Goal: Task Accomplishment & Management: Use online tool/utility

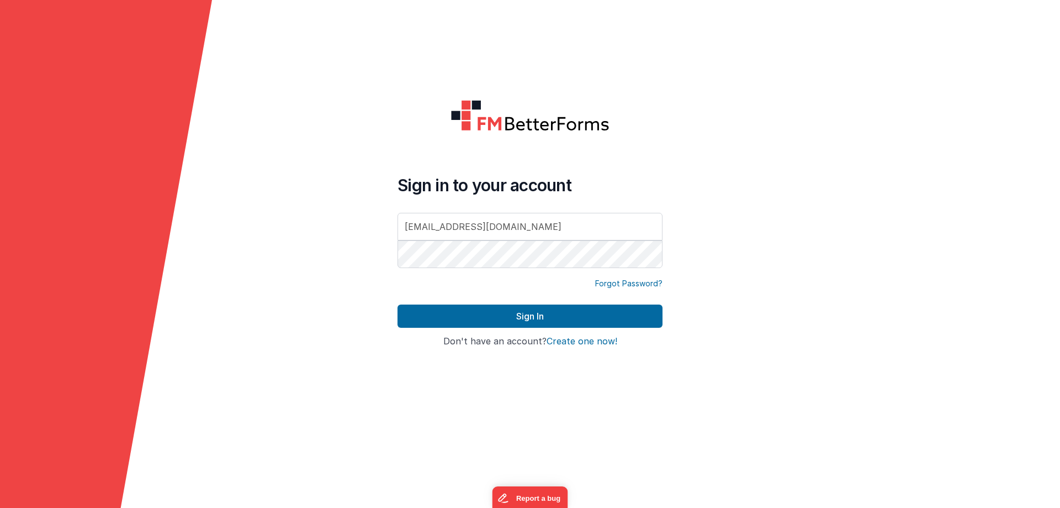
type input "[EMAIL_ADDRESS][DOMAIN_NAME]"
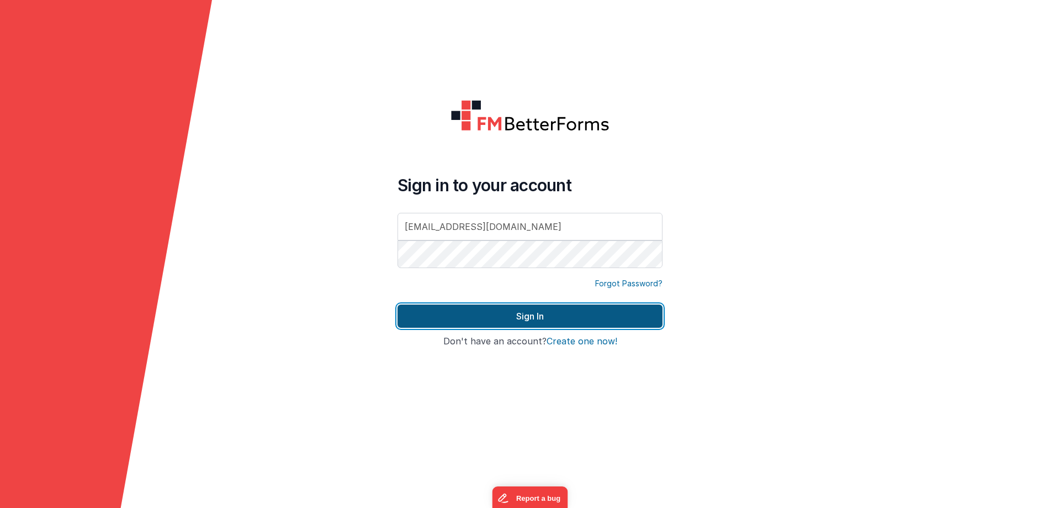
click at [486, 316] on button "Sign In" at bounding box center [530, 315] width 265 height 23
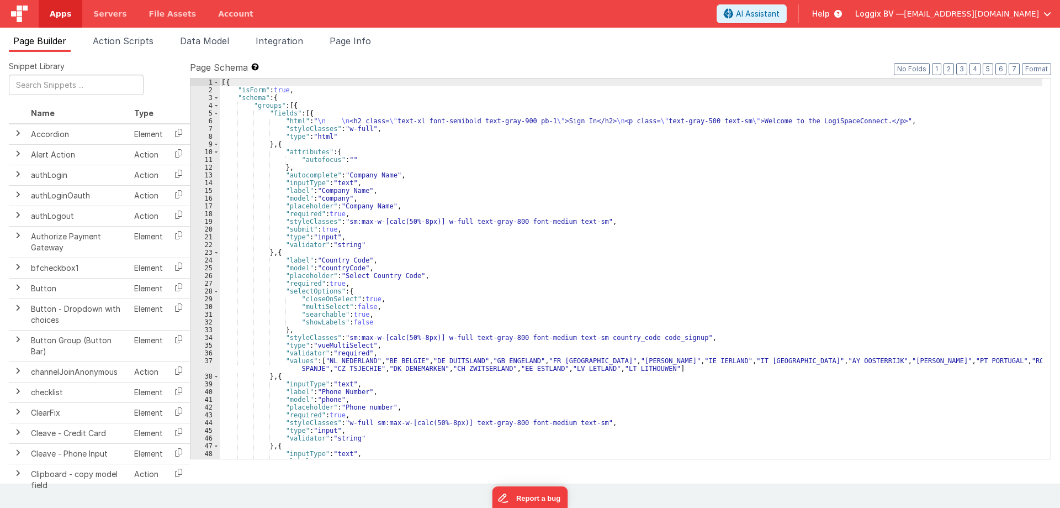
click at [55, 12] on span "Apps" at bounding box center [61, 13] width 22 height 11
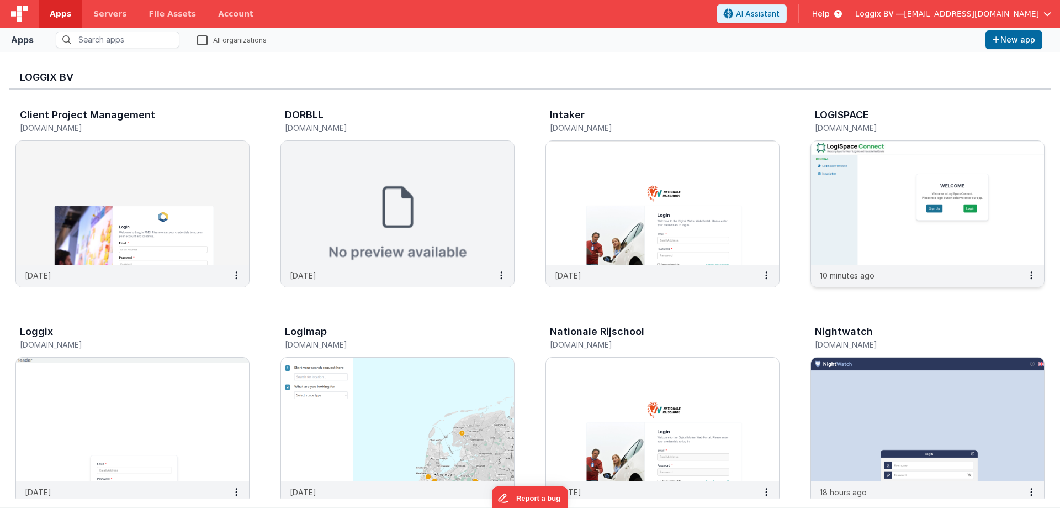
click at [860, 218] on img at bounding box center [927, 203] width 233 height 124
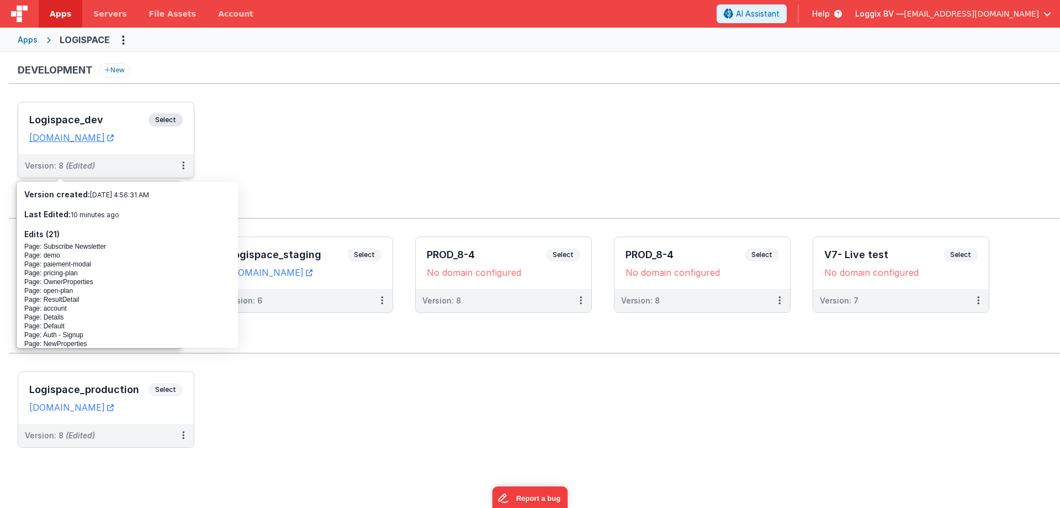
click at [43, 108] on div "Logispace_dev Select URLs [DOMAIN_NAME]" at bounding box center [106, 128] width 176 height 52
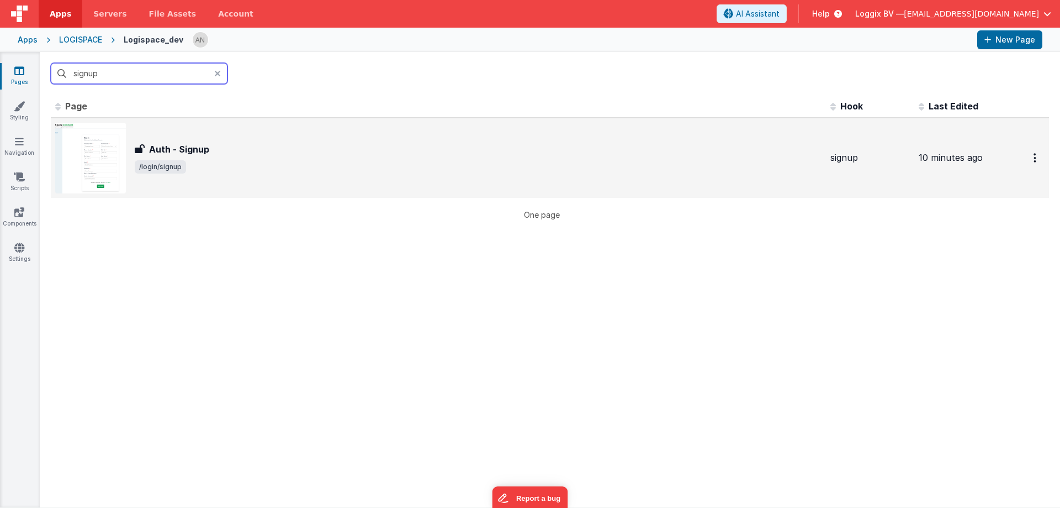
type input "signup"
click at [171, 153] on h3 "Auth - Signup" at bounding box center [179, 148] width 60 height 13
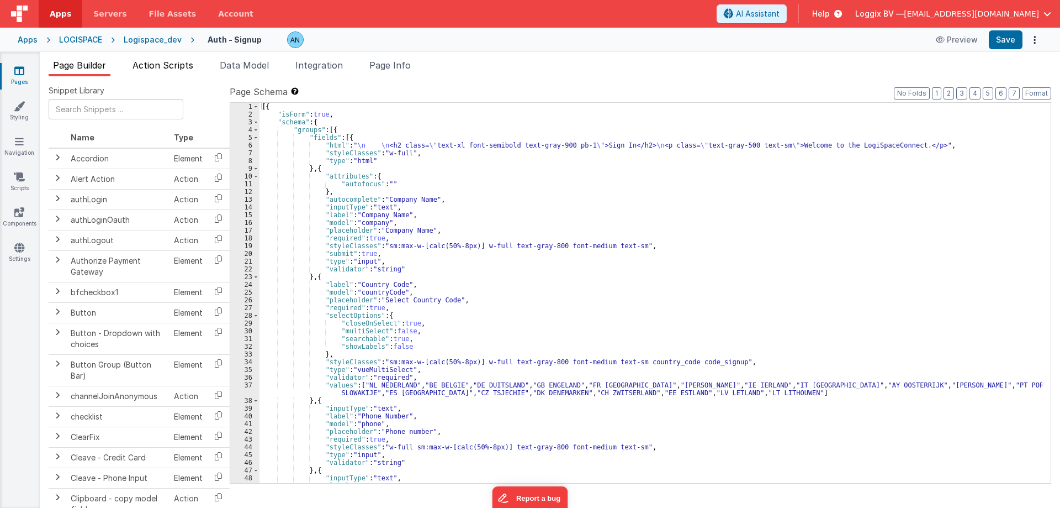
click at [171, 68] on span "Action Scripts" at bounding box center [163, 65] width 61 height 11
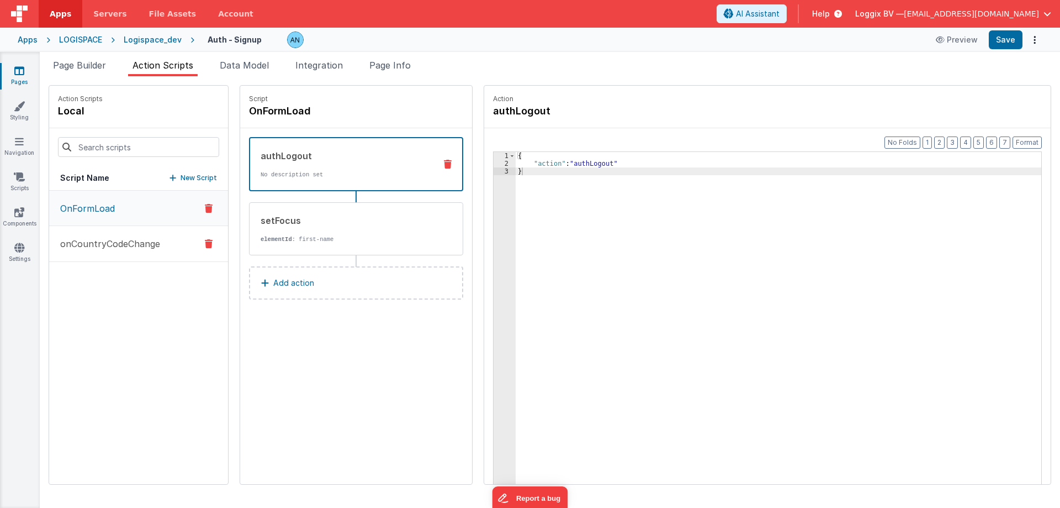
click at [120, 233] on button "onCountryCodeChange" at bounding box center [138, 244] width 179 height 36
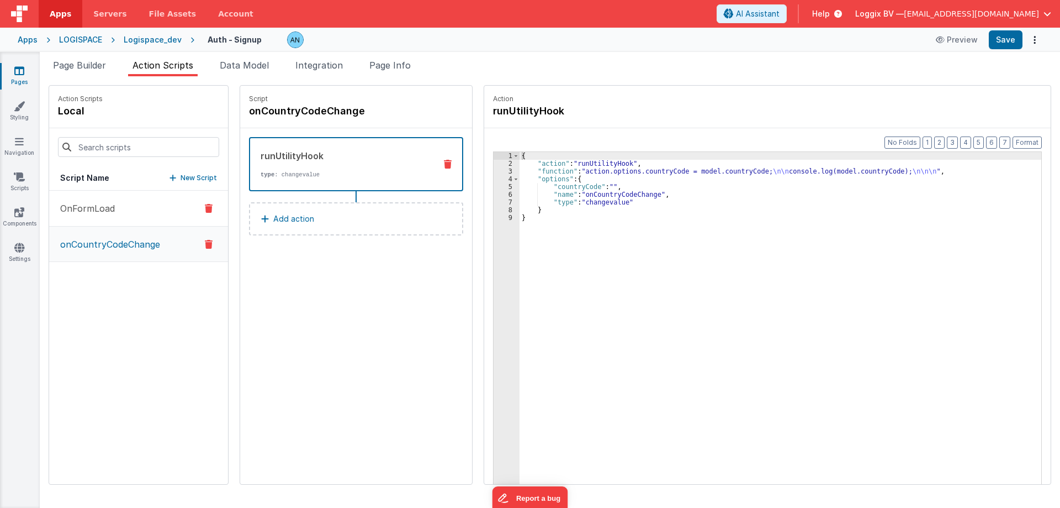
click at [113, 209] on p "OnFormLoad" at bounding box center [84, 208] width 61 height 13
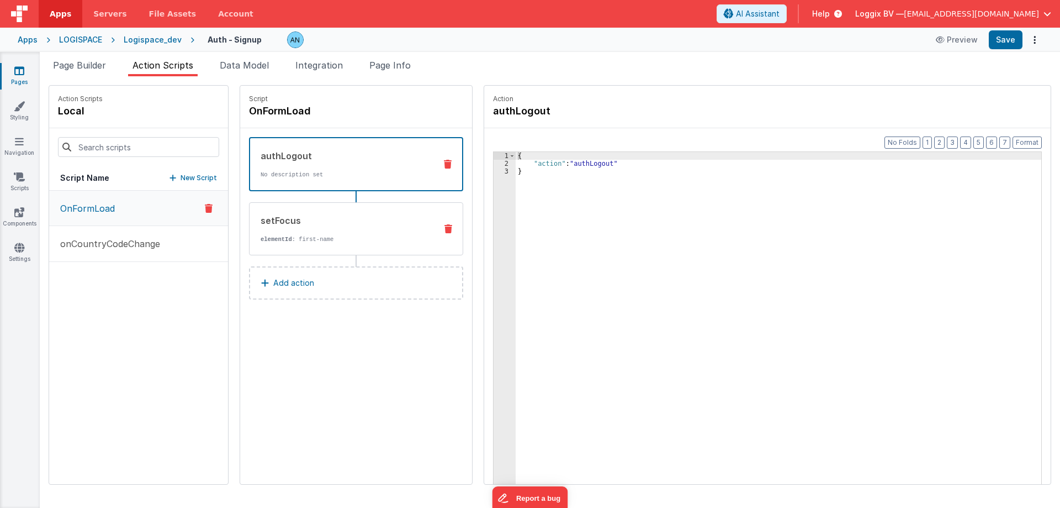
click at [374, 222] on div "setFocus" at bounding box center [344, 220] width 167 height 13
click at [336, 162] on div "authLogout No description set" at bounding box center [338, 164] width 177 height 30
click at [97, 65] on span "Page Builder" at bounding box center [79, 65] width 53 height 11
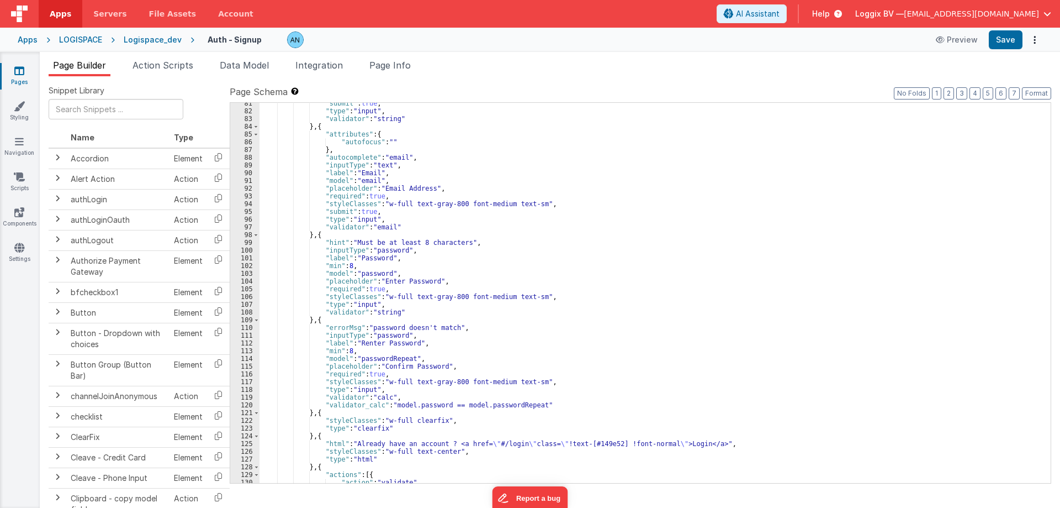
scroll to position [795, 0]
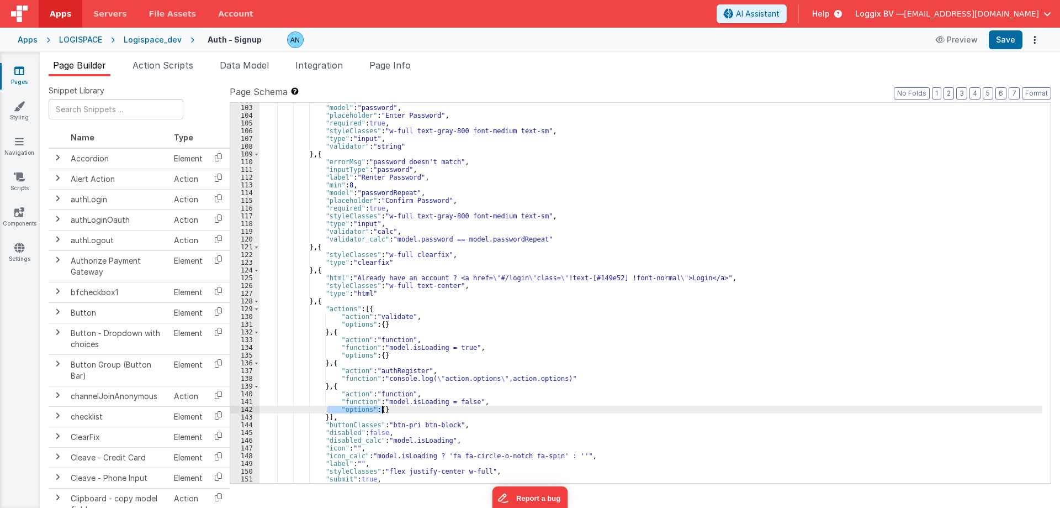
drag, startPoint x: 329, startPoint y: 406, endPoint x: 395, endPoint y: 409, distance: 66.9
click at [395, 409] on div ""min" : 8 , "model" : "password" , "placeholder" : "Enter Password" , "required…" at bounding box center [651, 293] width 783 height 395
click at [554, 376] on div ""min" : 8 , "model" : "password" , "placeholder" : "Enter Password" , "required…" at bounding box center [651, 293] width 783 height 395
paste textarea
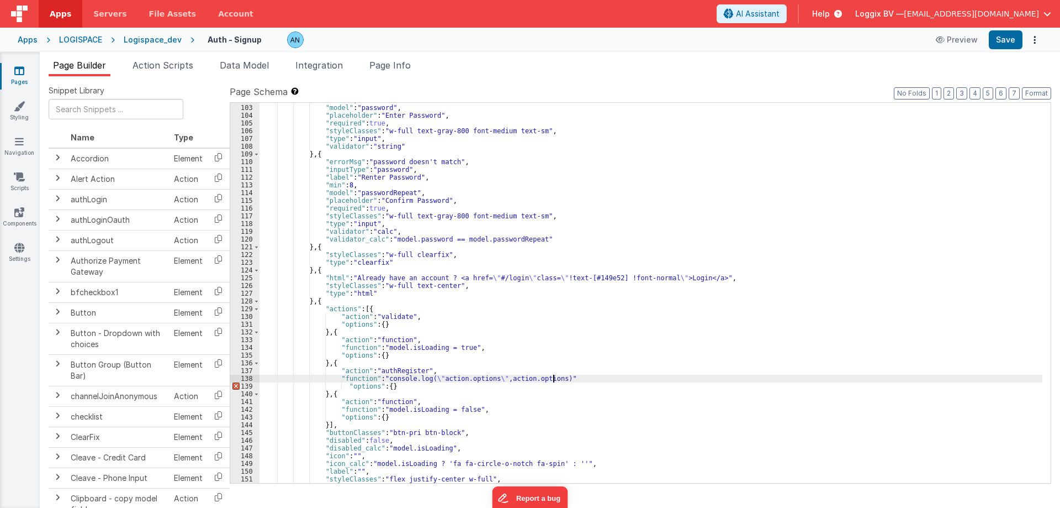
click at [554, 376] on div ""min" : 8 , "model" : "password" , "placeholder" : "Enter Password" , "required…" at bounding box center [651, 293] width 783 height 395
click at [1045, 97] on button "Format" at bounding box center [1036, 93] width 29 height 12
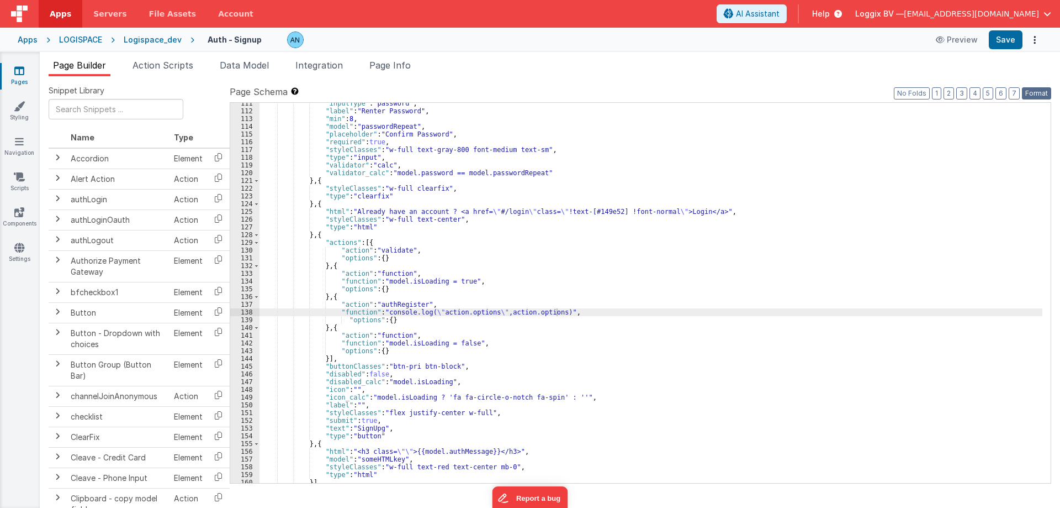
scroll to position [862, 0]
click at [384, 320] on div ""inputType" : "password" , "label" : "Renter Password" , "min" : 8 , "model" : …" at bounding box center [651, 296] width 783 height 395
click at [379, 318] on div ""inputType" : "password" , "label" : "Renter Password" , "min" : 8 , "model" : …" at bounding box center [651, 296] width 783 height 395
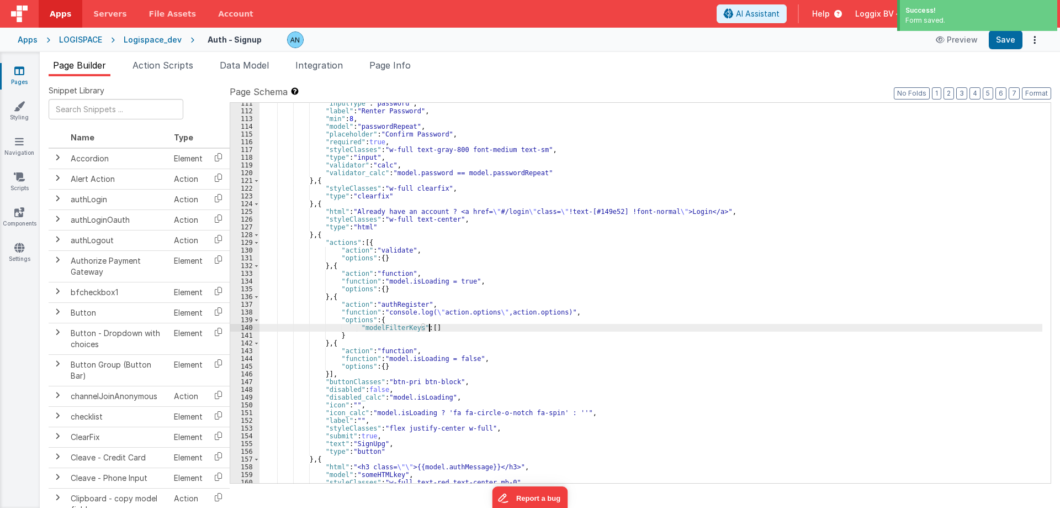
click at [361, 313] on div ""inputType" : "password" , "label" : "Renter Password" , "min" : 8 , "model" : …" at bounding box center [651, 296] width 783 height 395
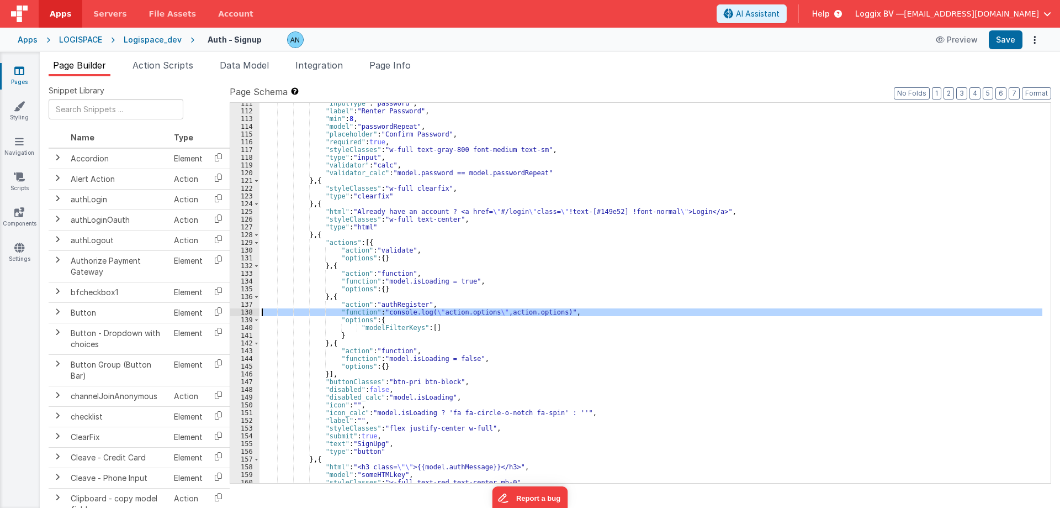
click at [242, 310] on div "138" at bounding box center [244, 312] width 29 height 8
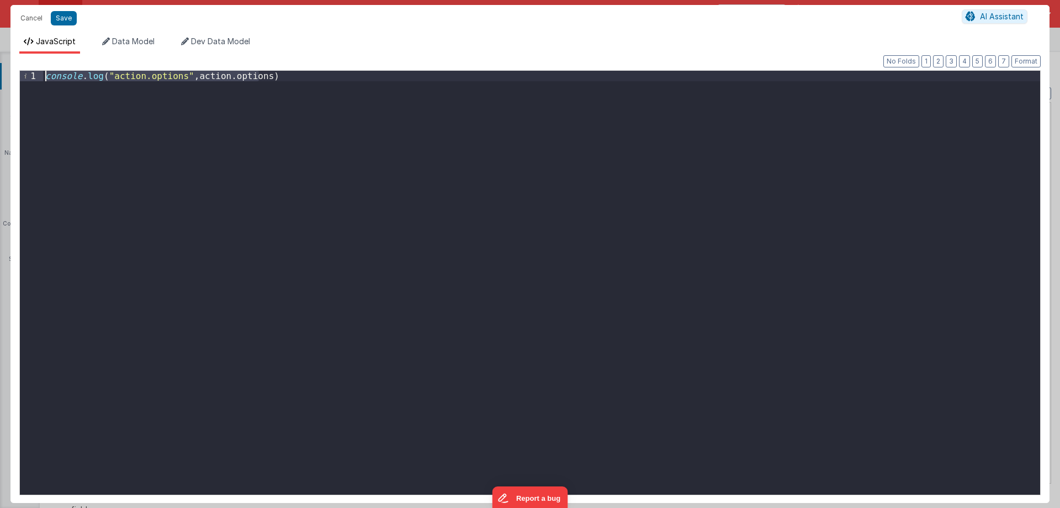
drag, startPoint x: 51, startPoint y: 93, endPoint x: 35, endPoint y: 73, distance: 26.3
click at [35, 73] on div "1 console . log ( "action.options" , action . options ) XXXXXXXXXXXXXXXXXXXXXXX…" at bounding box center [530, 282] width 1022 height 425
click at [24, 13] on button "Cancel" at bounding box center [31, 17] width 33 height 15
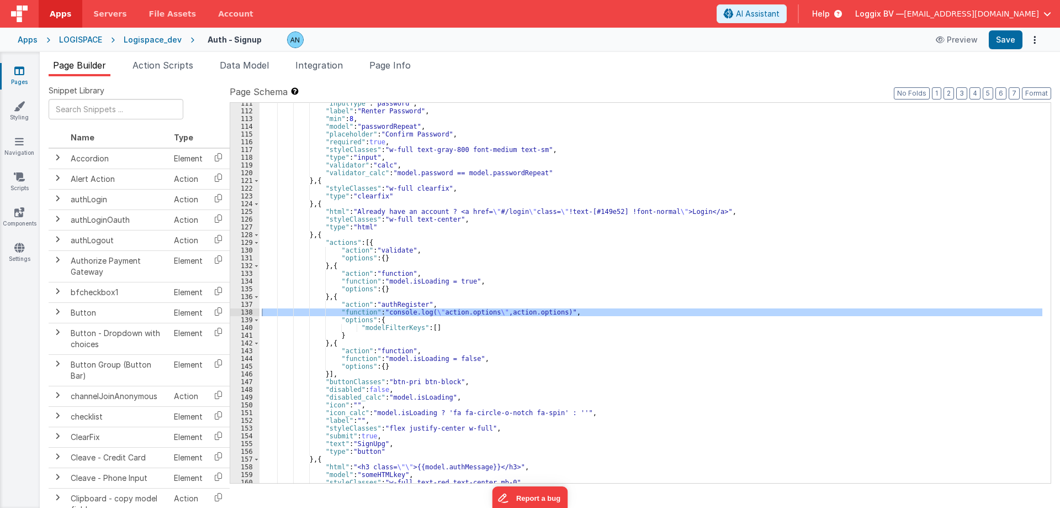
click at [379, 356] on div ""inputType" : "password" , "label" : "Renter Password" , "min" : 8 , "model" : …" at bounding box center [651, 296] width 783 height 395
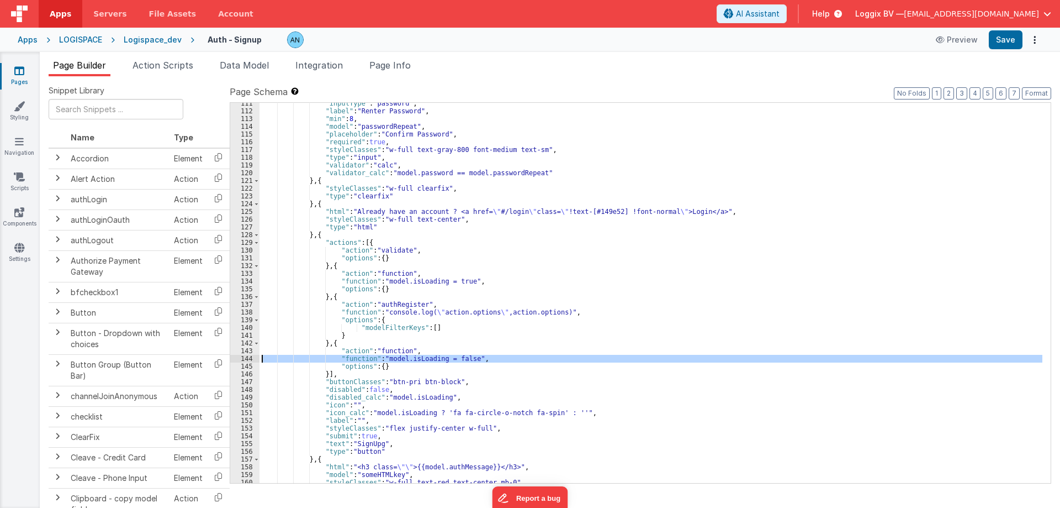
click at [245, 358] on div "144" at bounding box center [244, 359] width 29 height 8
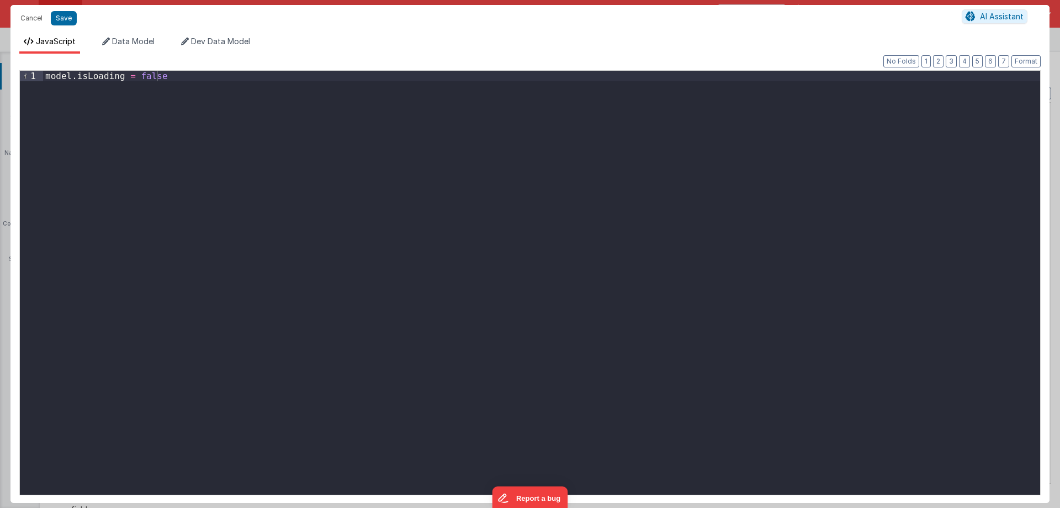
click at [176, 77] on div "model . isLoading = false" at bounding box center [541, 293] width 997 height 445
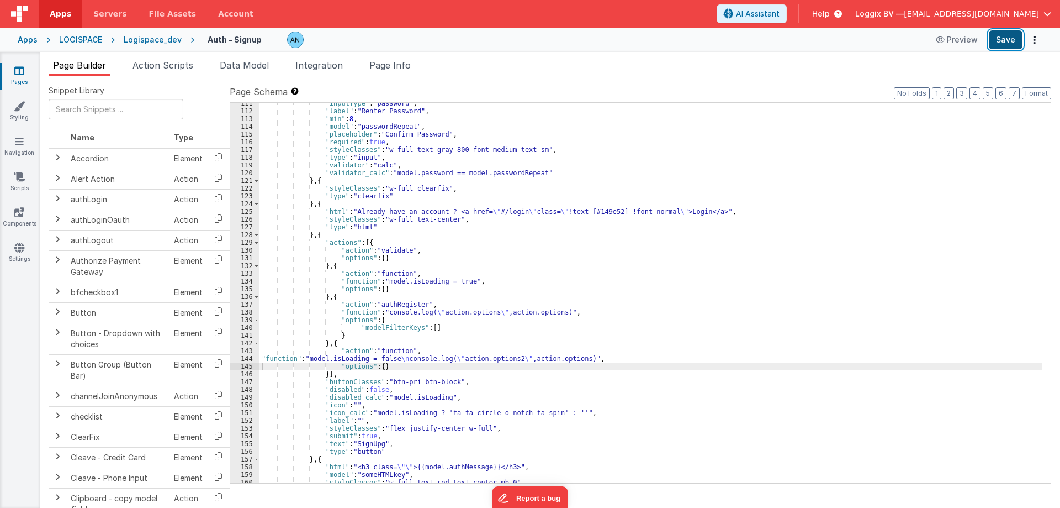
click at [1011, 43] on button "Save" at bounding box center [1006, 39] width 34 height 19
click at [1012, 39] on button "Save" at bounding box center [1006, 39] width 34 height 19
click at [1047, 92] on button "Format" at bounding box center [1036, 93] width 29 height 12
click at [255, 320] on span at bounding box center [256, 320] width 6 height 8
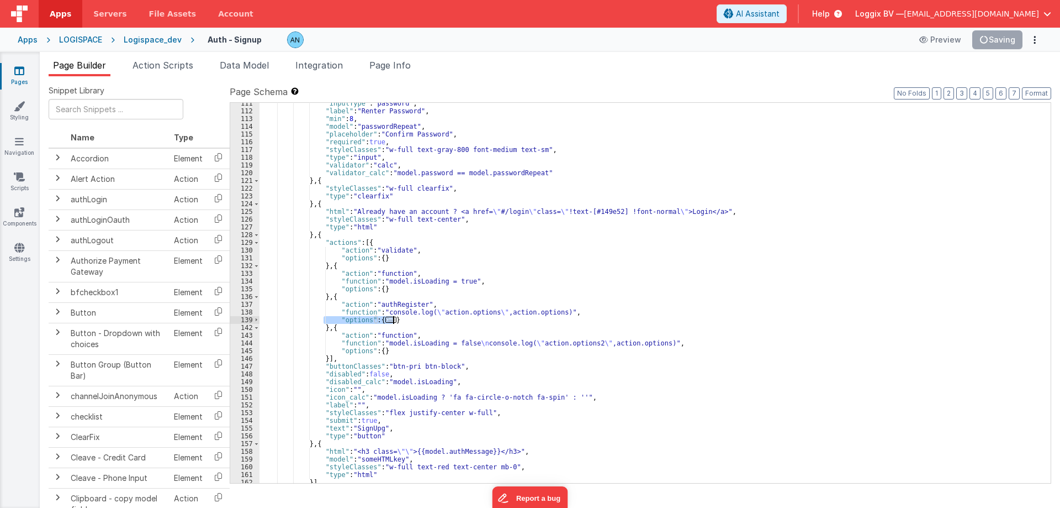
drag, startPoint x: 325, startPoint y: 319, endPoint x: 426, endPoint y: 319, distance: 101.6
click at [426, 319] on div ""inputType" : "password" , "label" : "Renter Password" , "min" : 8 , "model" : …" at bounding box center [651, 296] width 783 height 395
click at [587, 316] on div ""inputType" : "password" , "label" : "Renter Password" , "min" : 8 , "model" : …" at bounding box center [651, 296] width 783 height 395
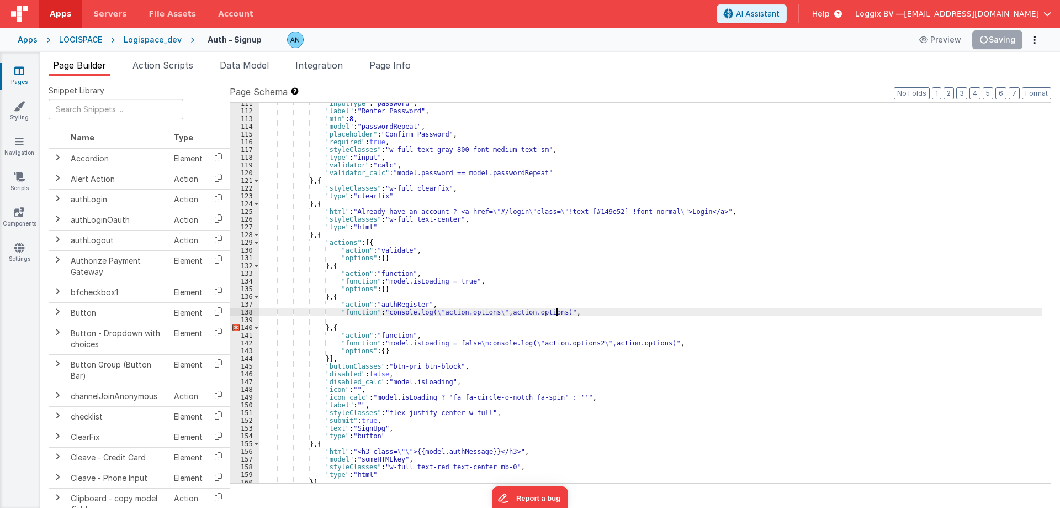
click at [582, 313] on div ""inputType" : "password" , "label" : "Renter Password" , "min" : 8 , "model" : …" at bounding box center [651, 296] width 783 height 395
click at [388, 304] on div ""inputType" : "password" , "label" : "Renter Password" , "min" : 8 , "model" : …" at bounding box center [651, 296] width 783 height 395
click at [379, 308] on div ""inputType" : "password" , "label" : "Renter Password" , "min" : 8 , "model" : …" at bounding box center [651, 293] width 783 height 380
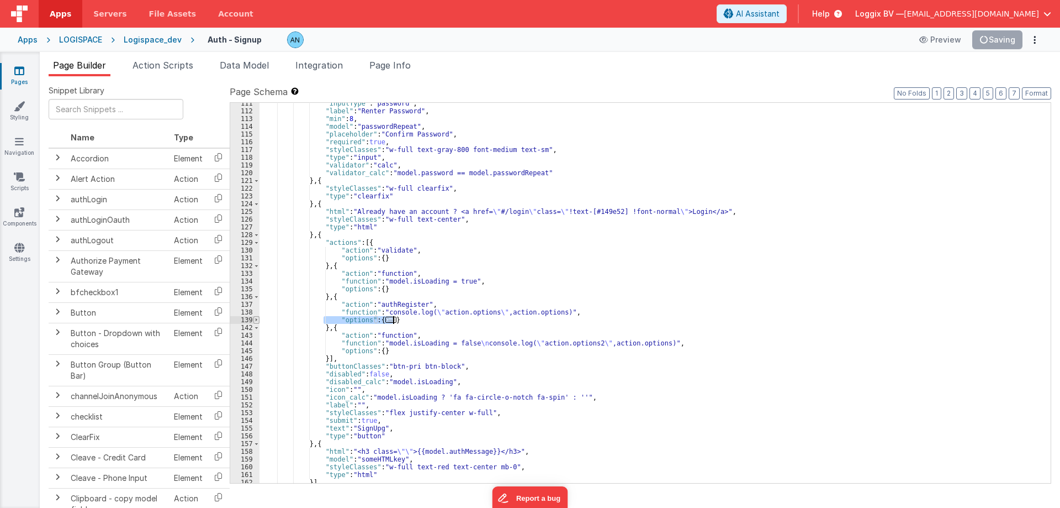
click at [255, 320] on span at bounding box center [256, 320] width 6 height 8
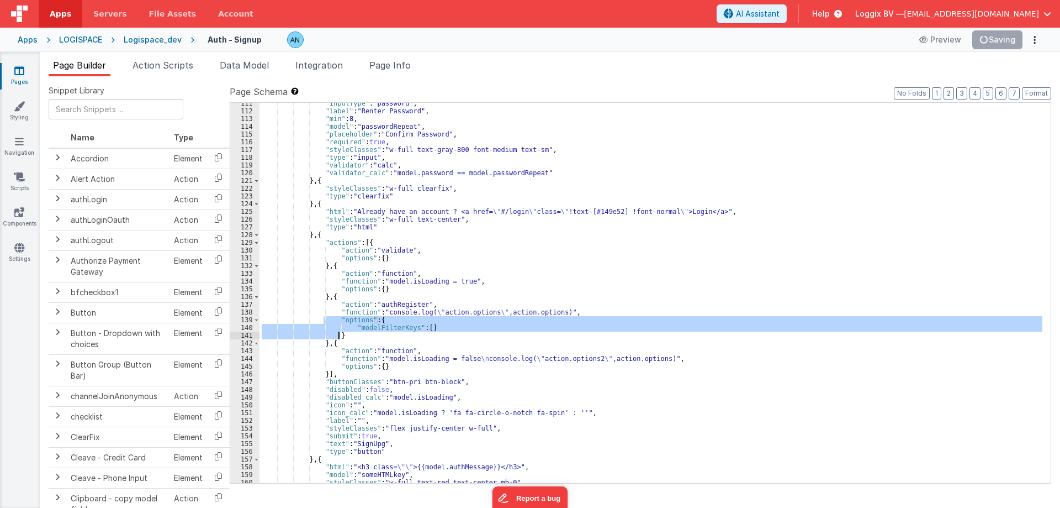
click at [423, 327] on div ""inputType" : "password" , "label" : "Renter Password" , "min" : 8 , "model" : …" at bounding box center [651, 293] width 783 height 380
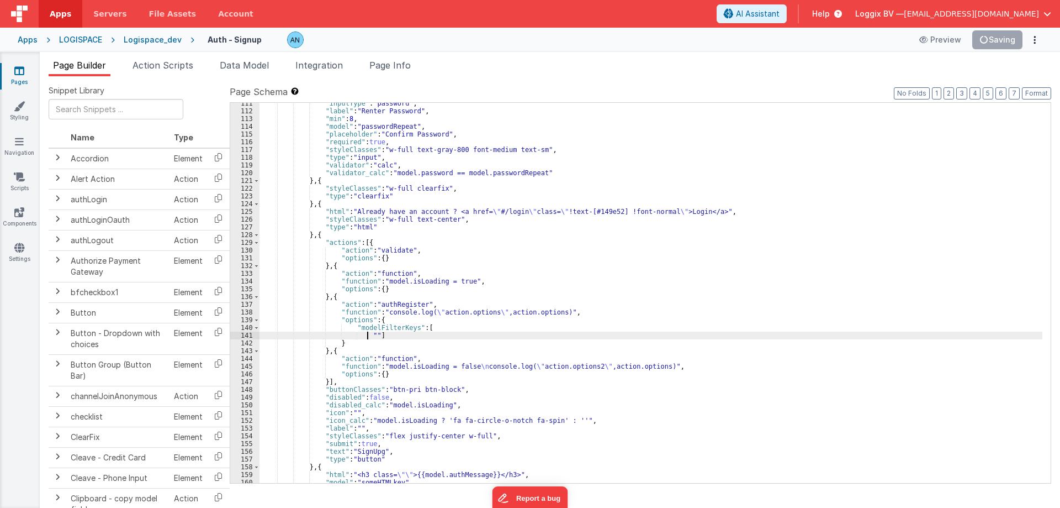
paste textarea
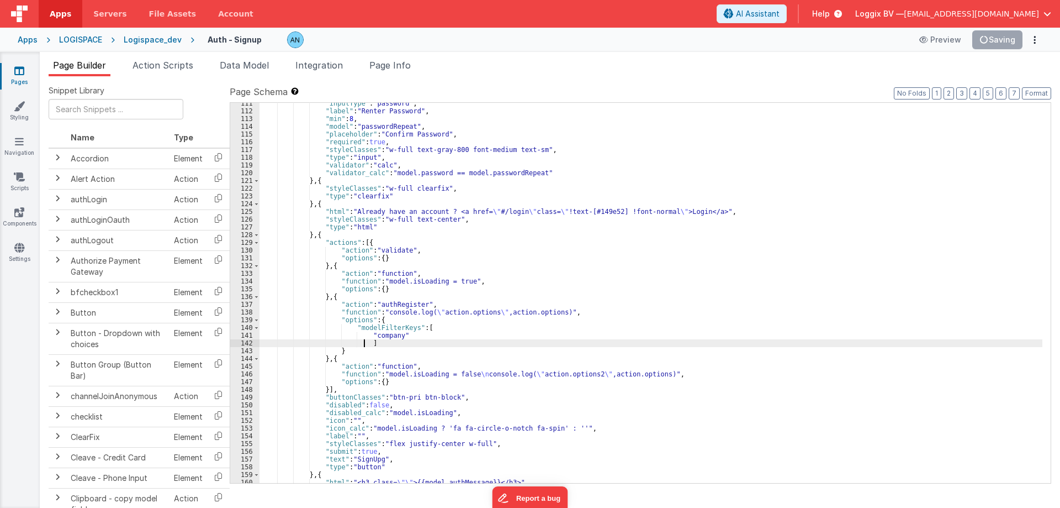
click at [412, 339] on div ""inputType" : "password" , "label" : "Renter Password" , "min" : 8 , "model" : …" at bounding box center [651, 296] width 783 height 395
click at [406, 331] on div ""inputType" : "password" , "label" : "Renter Password" , "min" : 8 , "model" : …" at bounding box center [651, 296] width 783 height 395
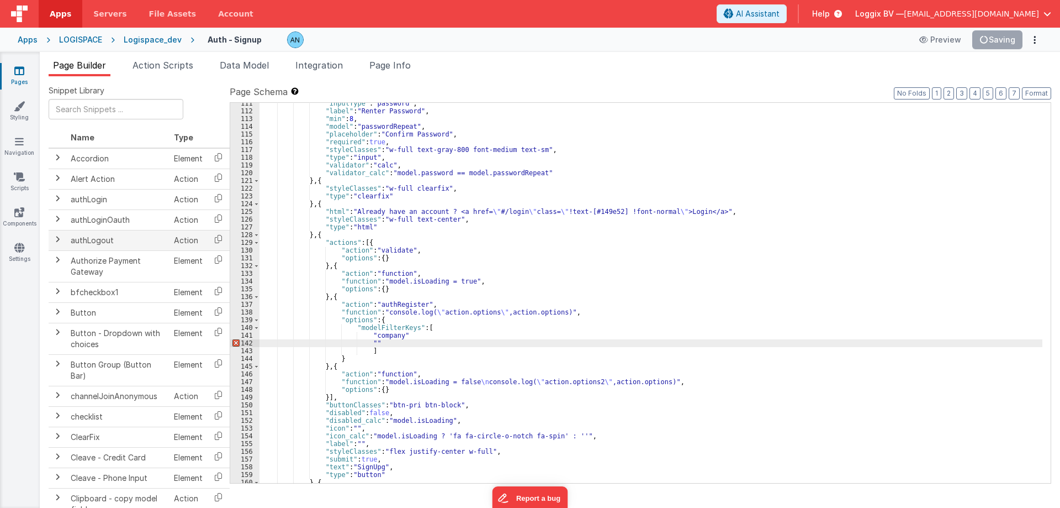
paste textarea
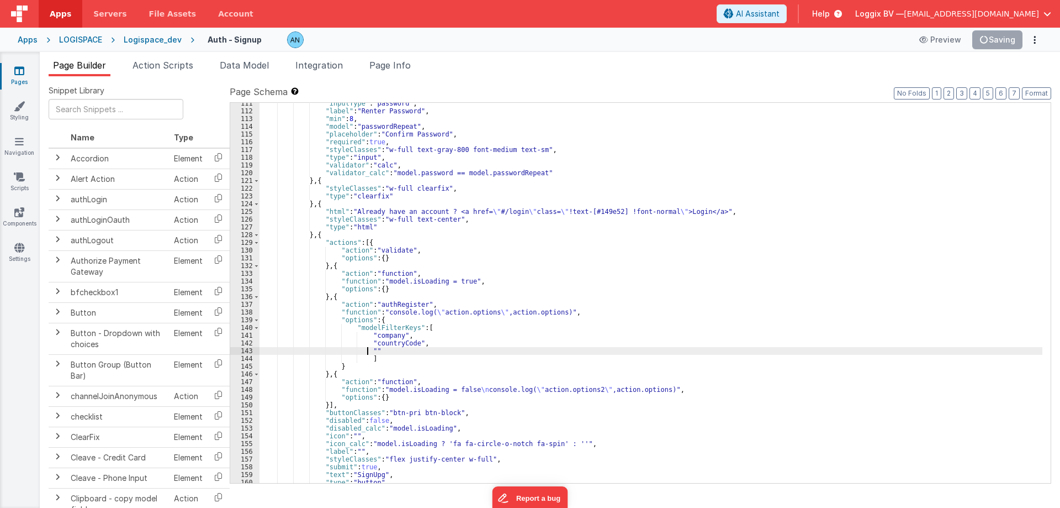
paste textarea
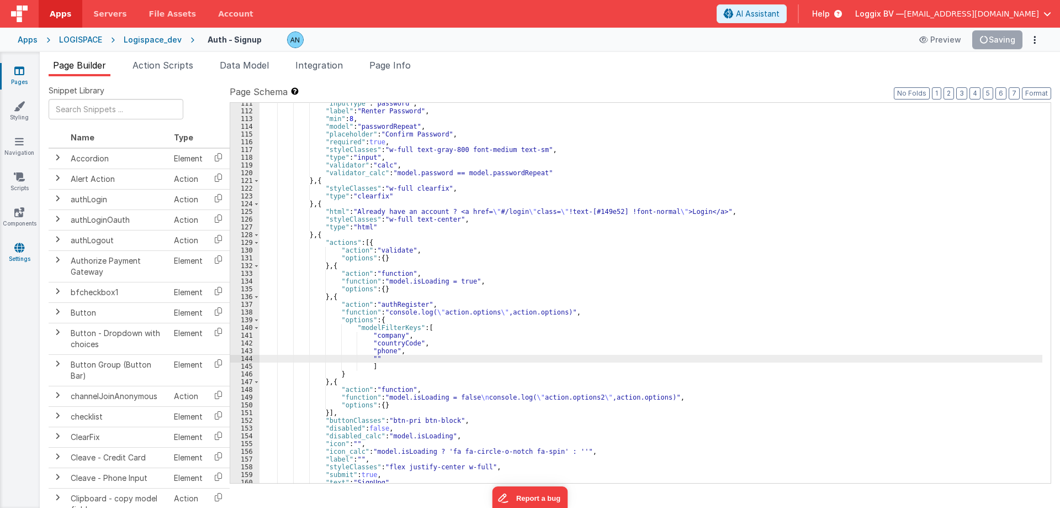
paste textarea
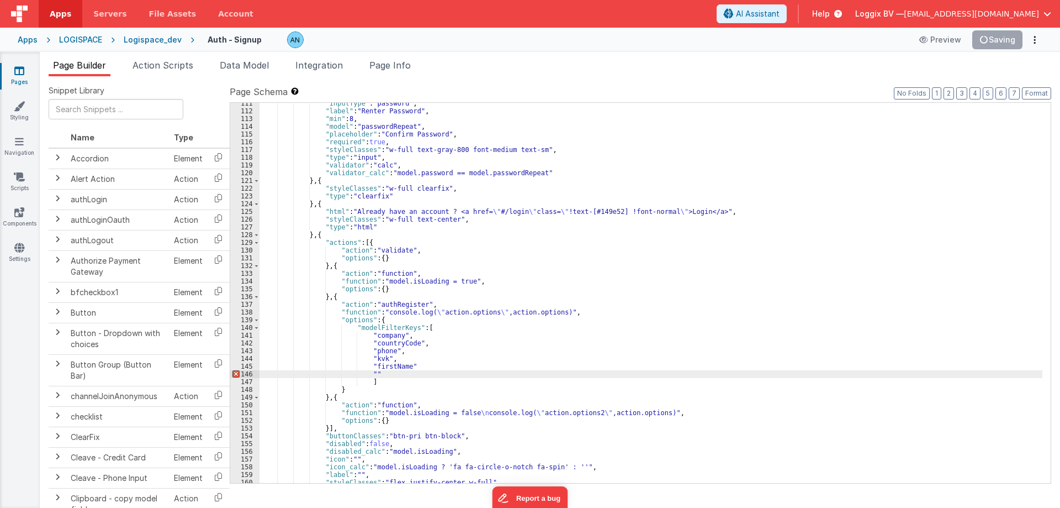
paste textarea
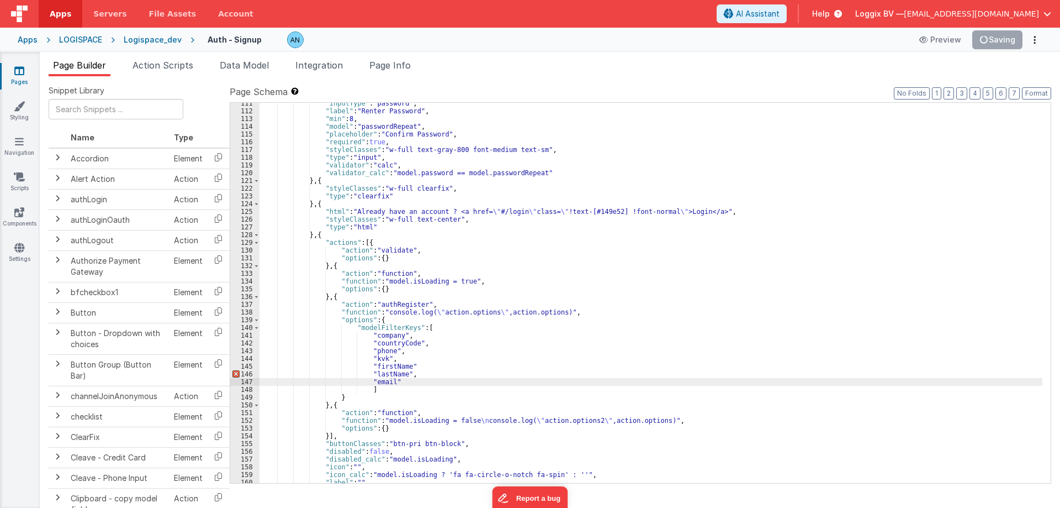
click at [435, 365] on div ""inputType" : "password" , "label" : "Renter Password" , "min" : 8 , "model" : …" at bounding box center [651, 296] width 783 height 395
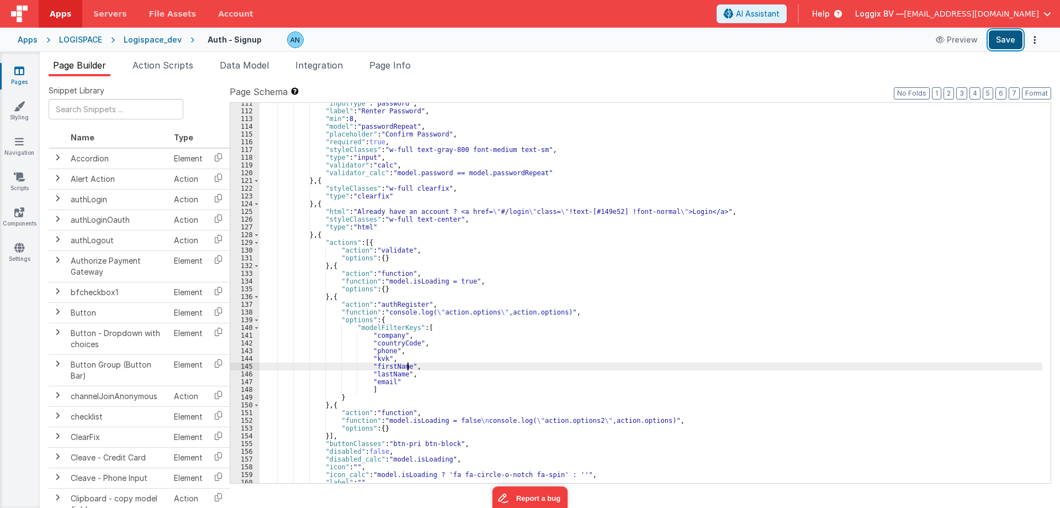
click at [1017, 40] on button "Save" at bounding box center [1006, 39] width 34 height 19
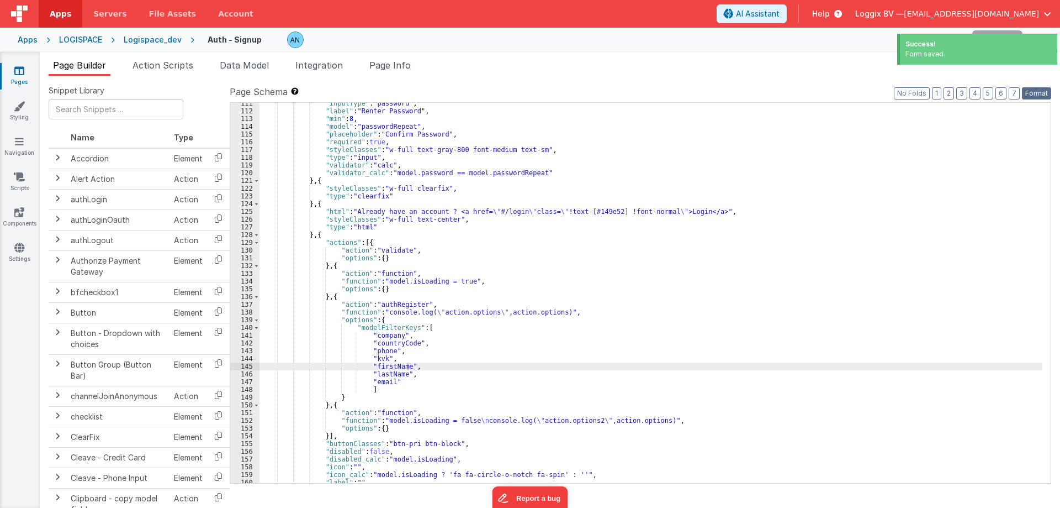
click at [1044, 91] on button "Format" at bounding box center [1036, 93] width 29 height 12
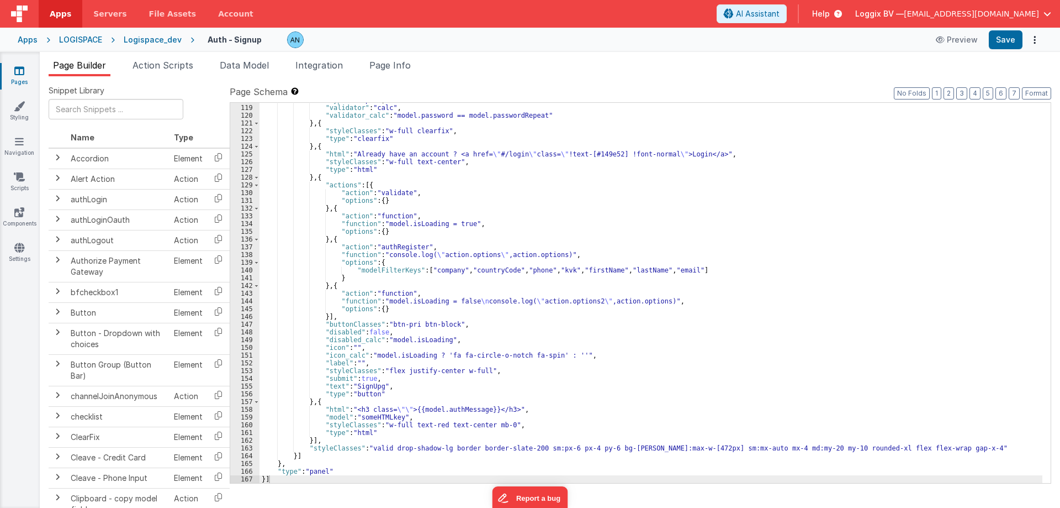
scroll to position [919, 0]
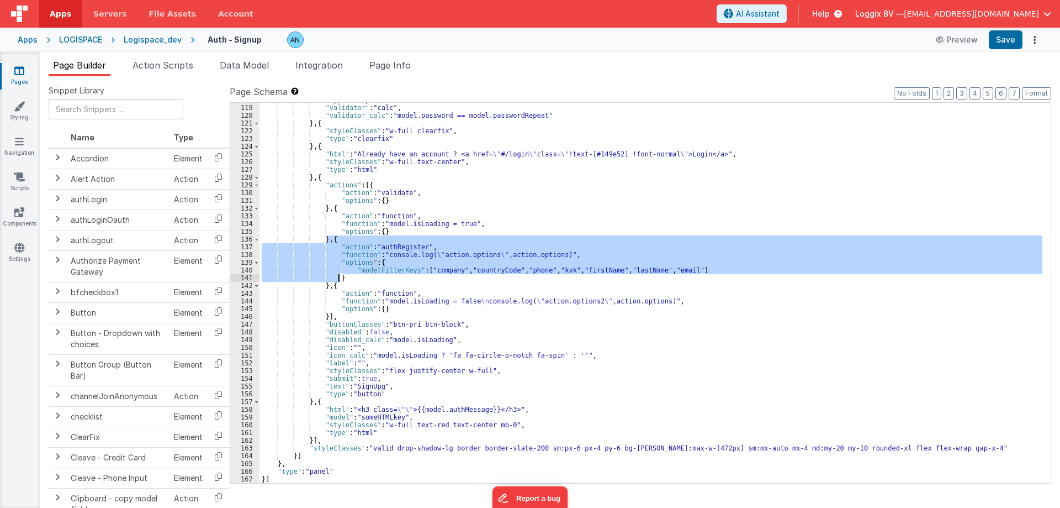
drag, startPoint x: 328, startPoint y: 240, endPoint x: 340, endPoint y: 278, distance: 40.5
click at [340, 278] on div ""type" : "input" , "validator" : "calc" , "validator_calc" : "model.password ==…" at bounding box center [651, 293] width 783 height 395
click at [469, 267] on div ""type" : "input" , "validator" : "calc" , "validator_calc" : "model.password ==…" at bounding box center [651, 293] width 783 height 380
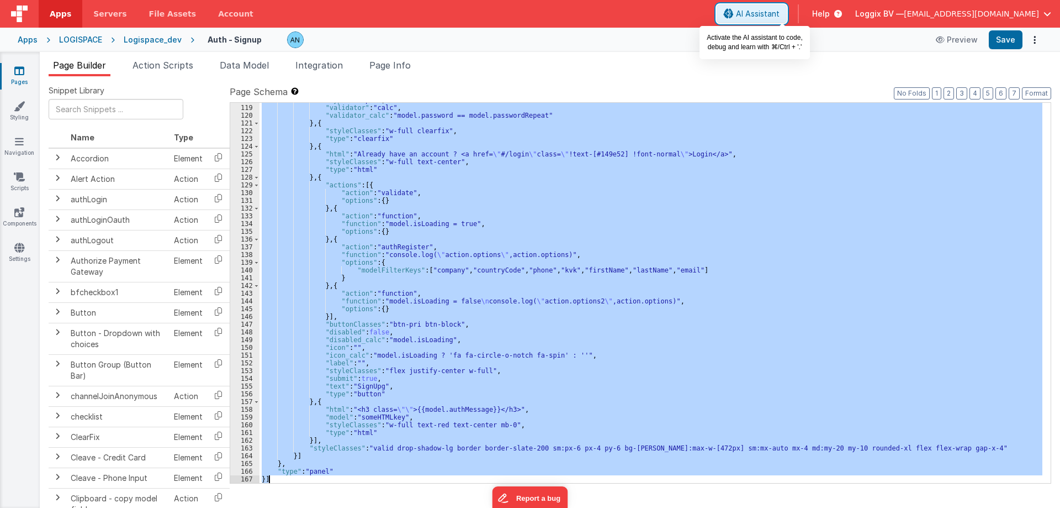
click at [778, 14] on span "AI Assistant" at bounding box center [758, 13] width 44 height 11
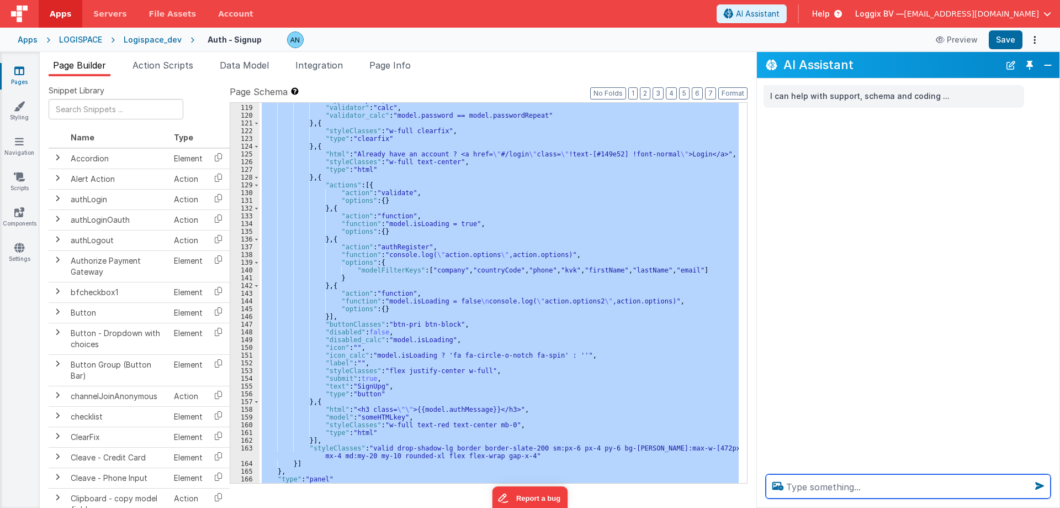
scroll to position [934, 0]
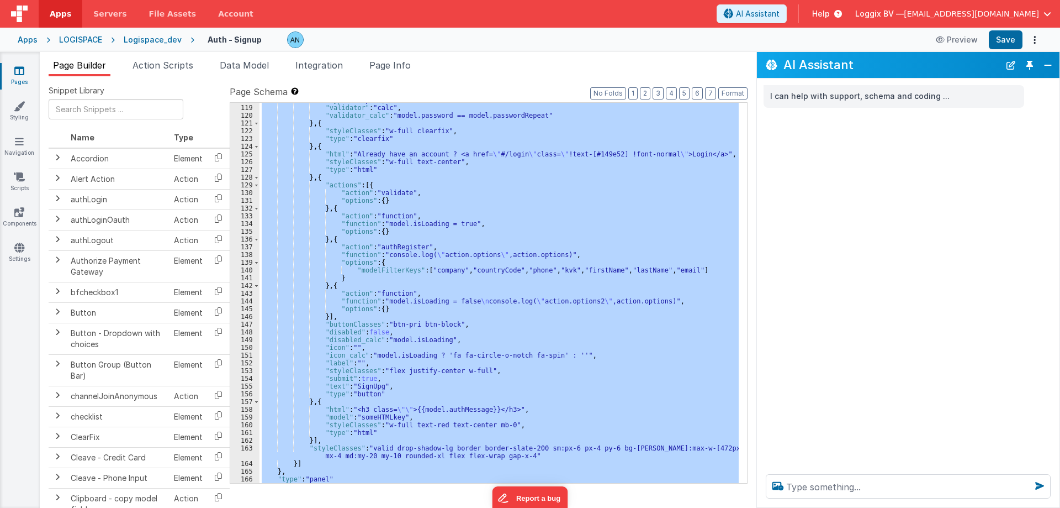
click at [316, 309] on div ""type" : "input" , "validator" : "calc" , "validator_calc" : "model.password ==…" at bounding box center [499, 293] width 479 height 380
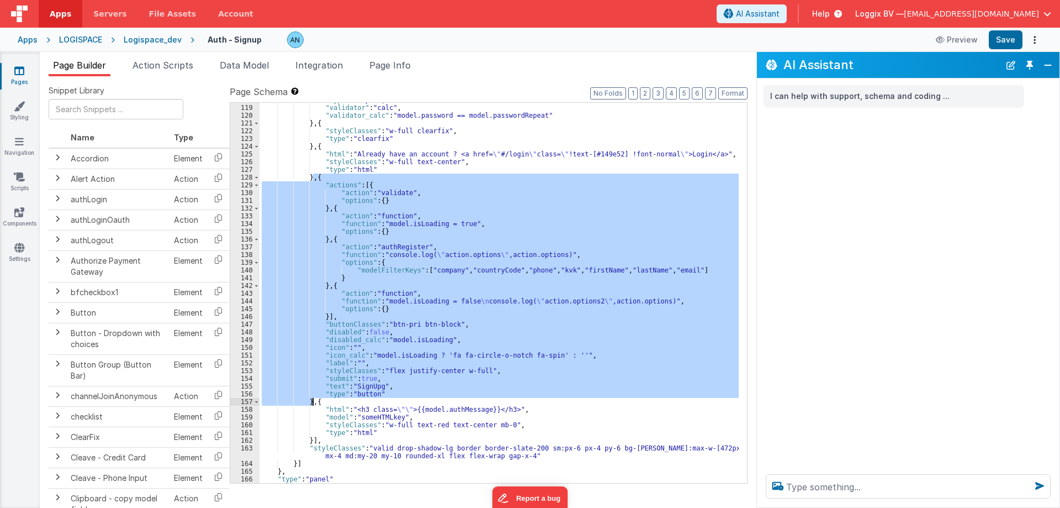
drag, startPoint x: 311, startPoint y: 177, endPoint x: 314, endPoint y: 404, distance: 227.0
click at [314, 404] on div ""type" : "input" , "validator" : "calc" , "validator_calc" : "model.password ==…" at bounding box center [500, 293] width 480 height 395
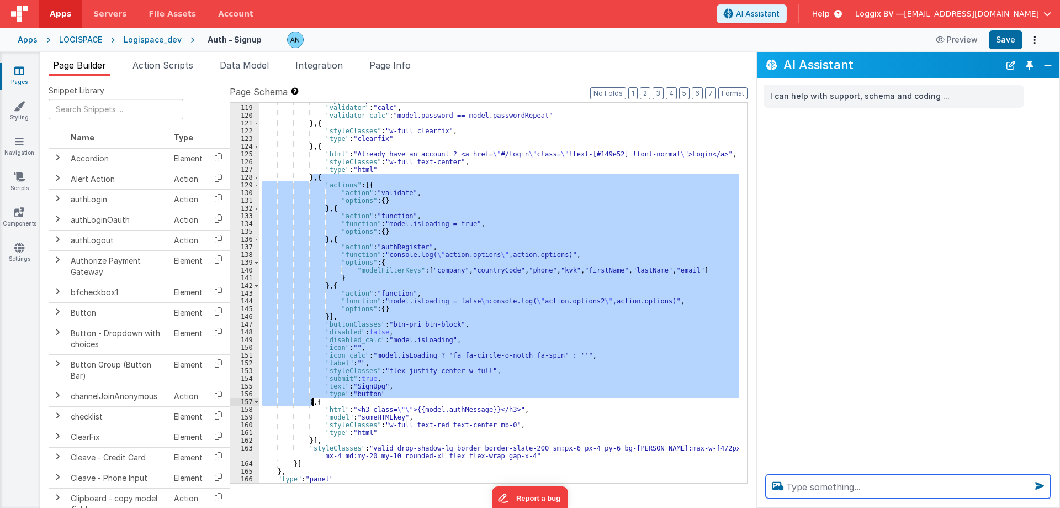
click at [811, 480] on textarea at bounding box center [908, 486] width 285 height 24
paste textarea "{ "actions": [{ "action": "validate", "options": {} }, { "action": "function", …"
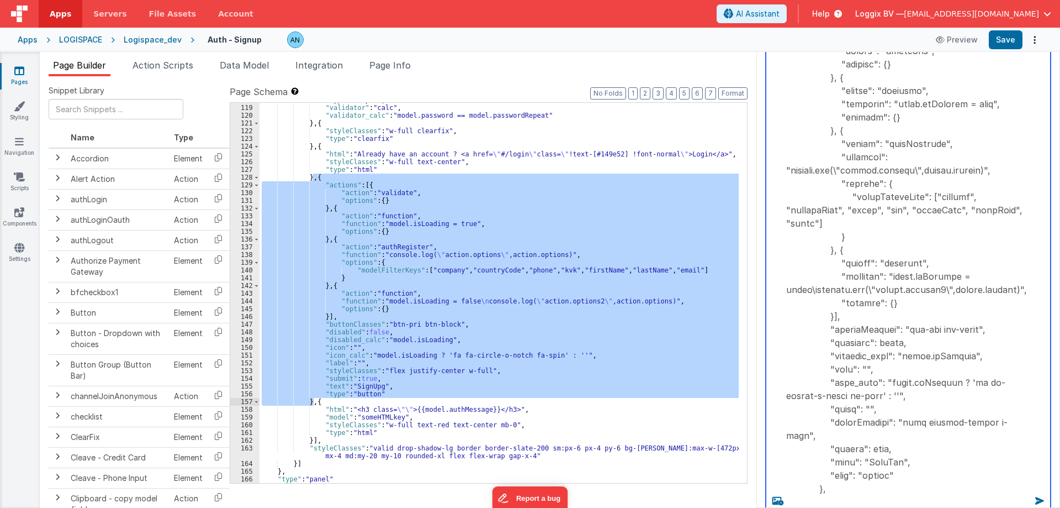
scroll to position [63, 0]
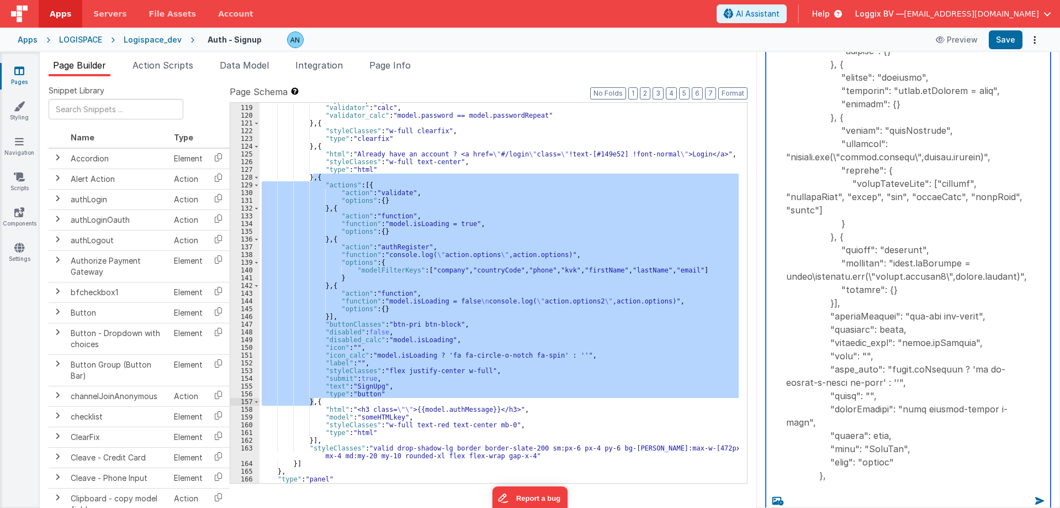
paste textarea "Renter Password"
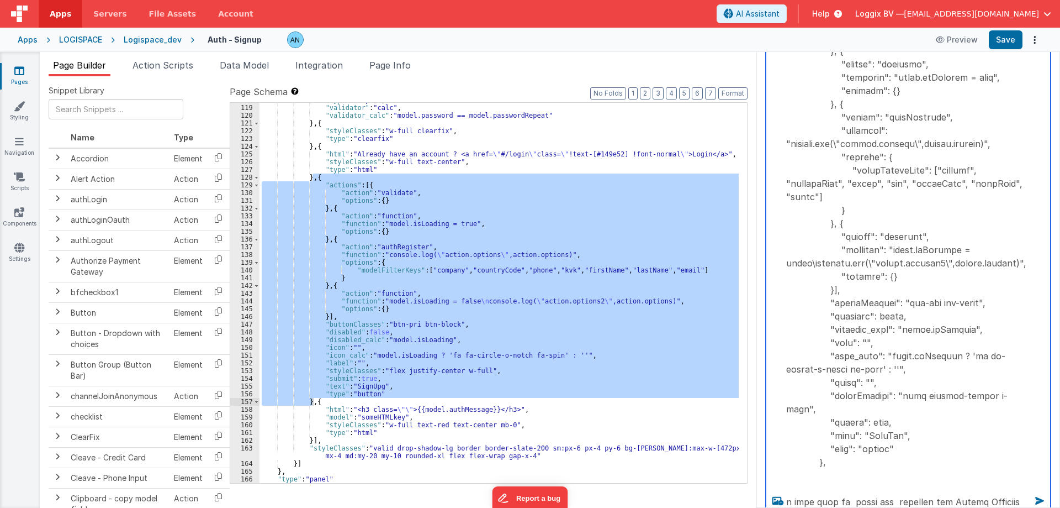
type textarea "{ "actions": [{ "action": "validate", "options": {} }, { "action": "function", …"
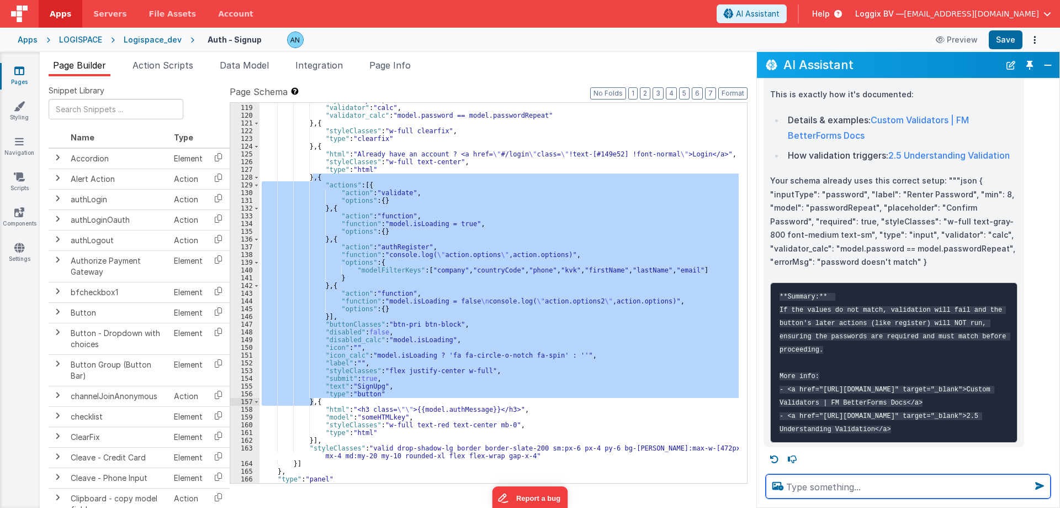
scroll to position [575, 0]
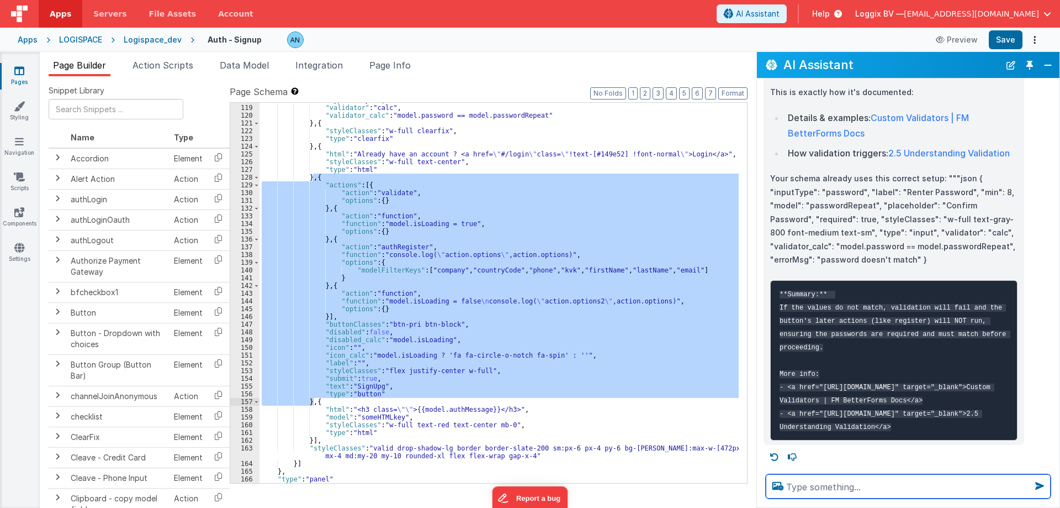
click at [835, 487] on textarea at bounding box center [908, 486] width 285 height 24
type textarea "please proper code give me"
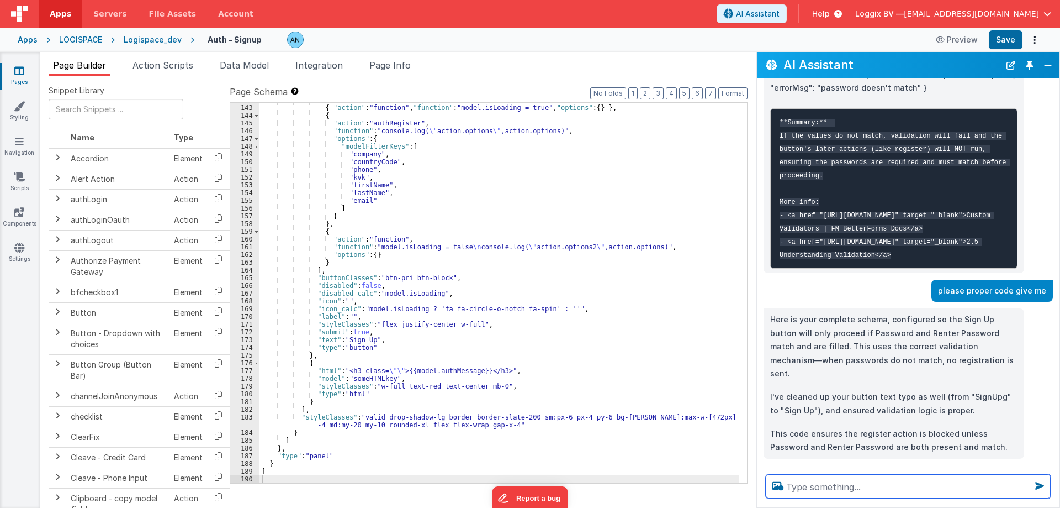
scroll to position [1071, 0]
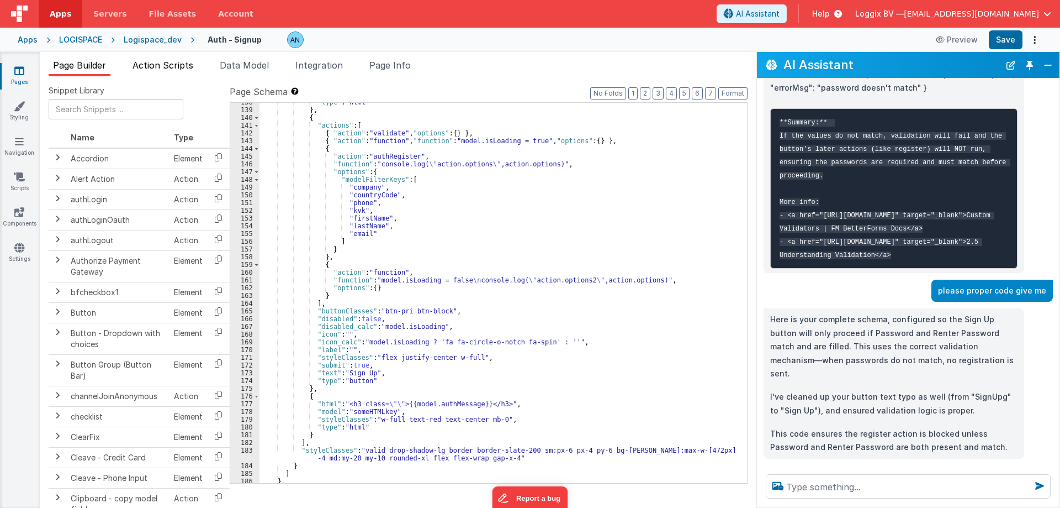
click at [176, 71] on li "Action Scripts" at bounding box center [163, 68] width 70 height 18
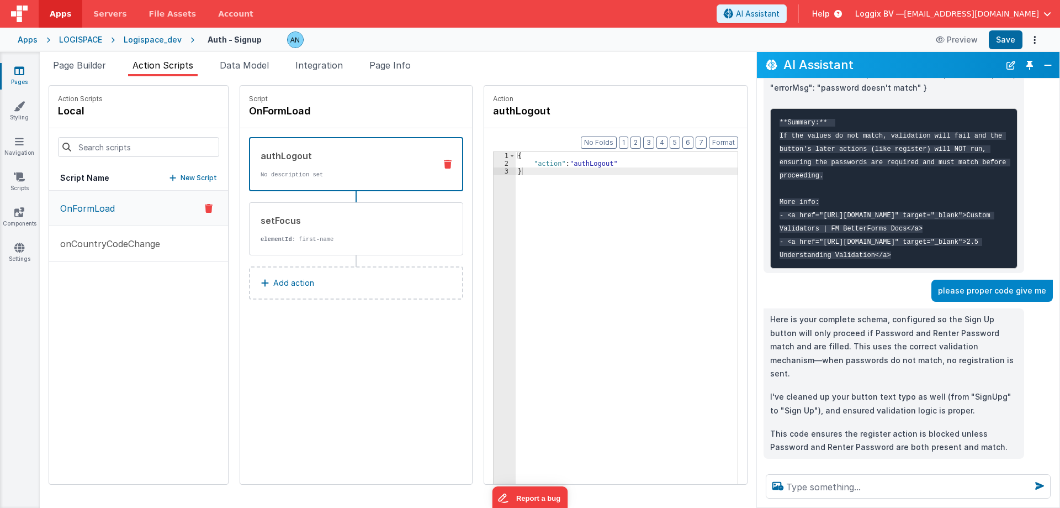
click at [113, 211] on p "OnFormLoad" at bounding box center [84, 208] width 61 height 13
click at [313, 221] on div "setFocus" at bounding box center [344, 220] width 167 height 13
click at [302, 162] on div "authLogout No description set" at bounding box center [338, 164] width 177 height 30
click at [1048, 61] on button "Close" at bounding box center [1048, 64] width 14 height 15
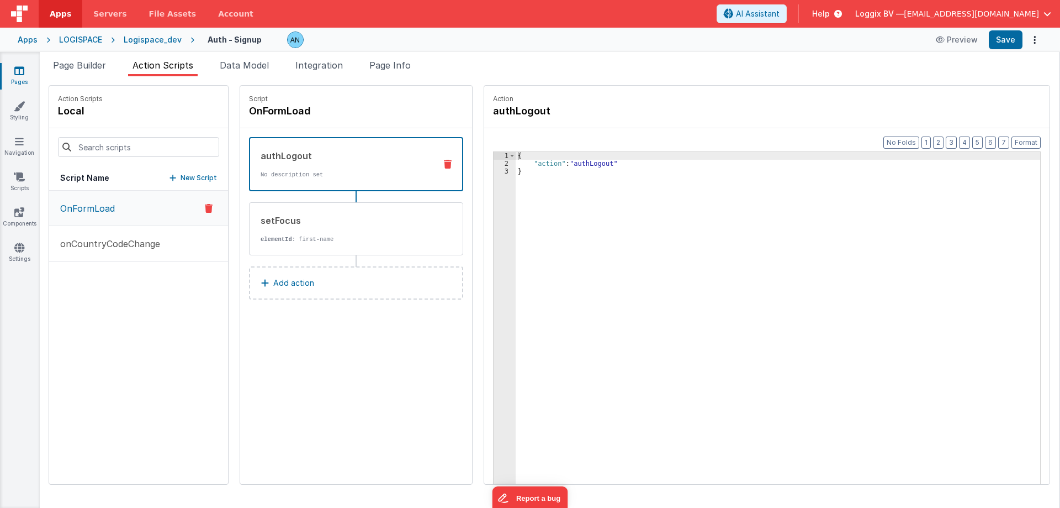
scroll to position [1456, 0]
click at [149, 236] on button "onCountryCodeChange" at bounding box center [138, 244] width 179 height 36
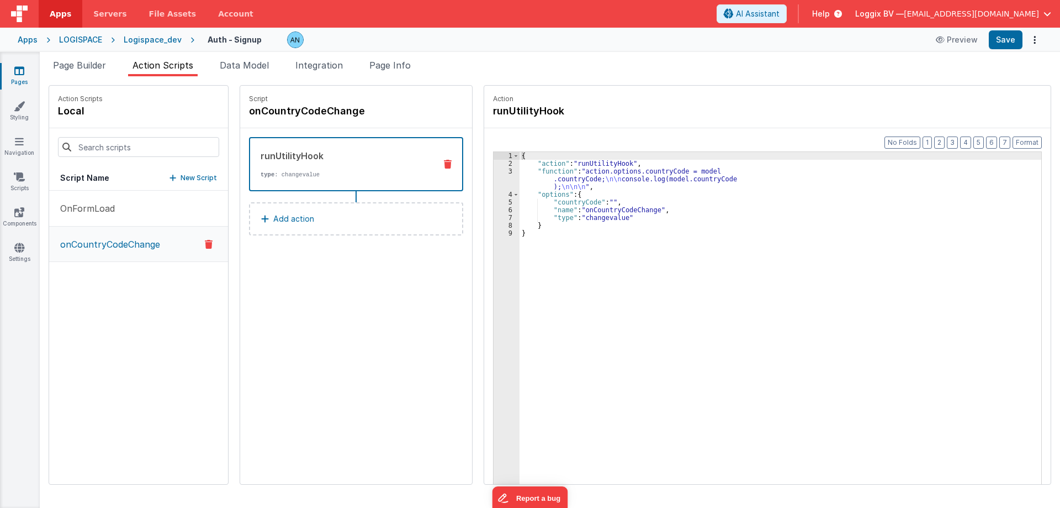
click at [121, 166] on div "Script Name New Script" at bounding box center [138, 178] width 179 height 25
click at [118, 204] on button "OnFormLoad" at bounding box center [138, 209] width 179 height 36
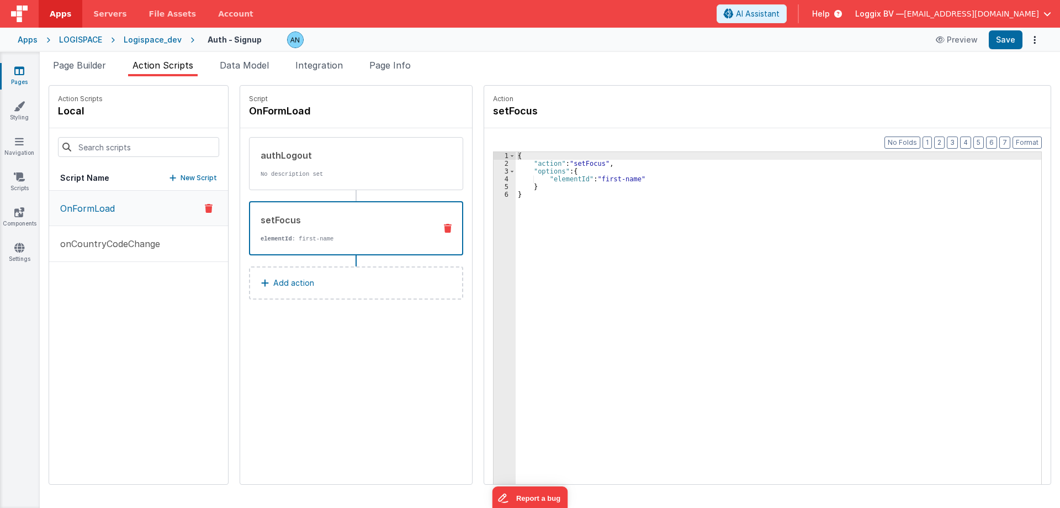
click at [322, 233] on div "setFocus elementId : first-name" at bounding box center [338, 228] width 177 height 30
click at [334, 172] on p "No description set" at bounding box center [344, 174] width 167 height 9
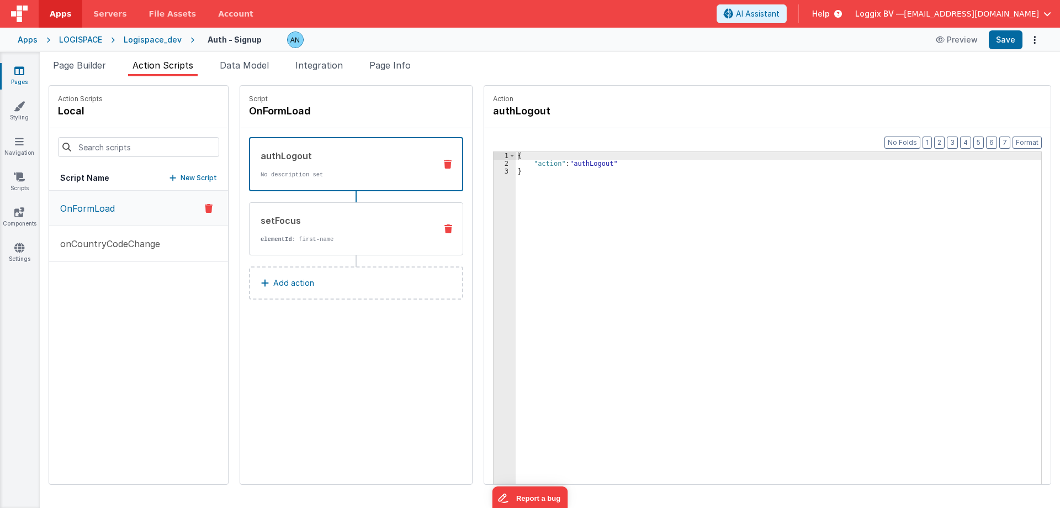
click at [320, 229] on div "setFocus elementId : first-name" at bounding box center [339, 229] width 178 height 30
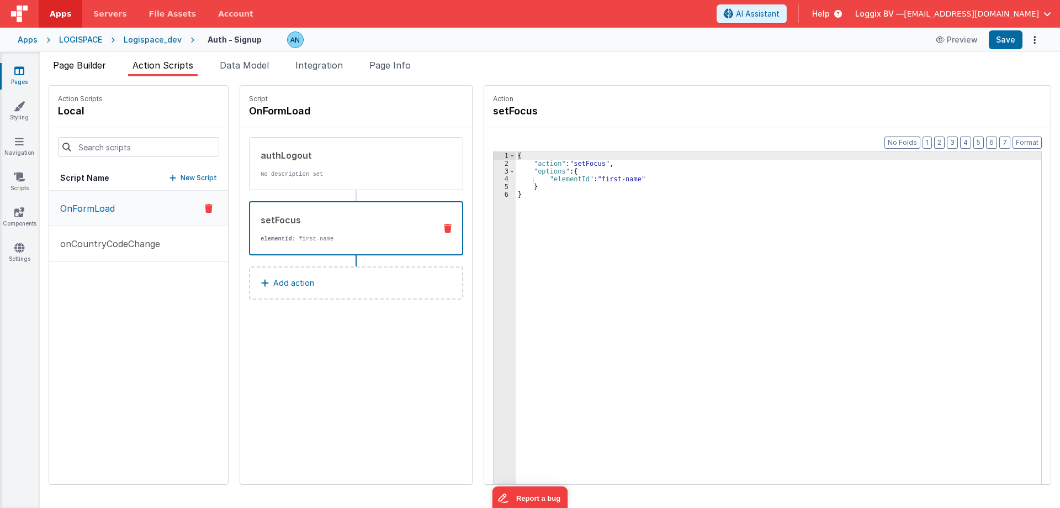
click at [67, 65] on span "Page Builder" at bounding box center [79, 65] width 53 height 11
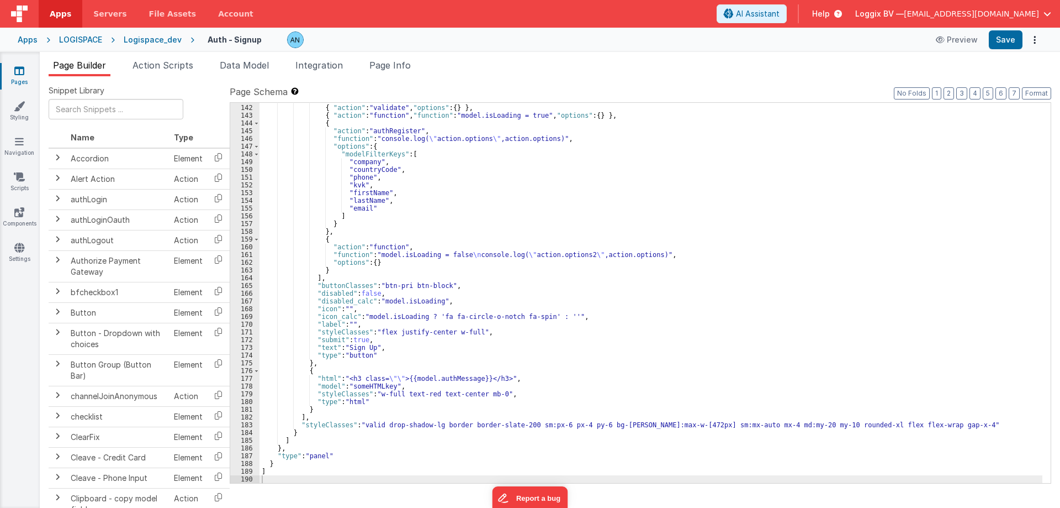
scroll to position [1056, 0]
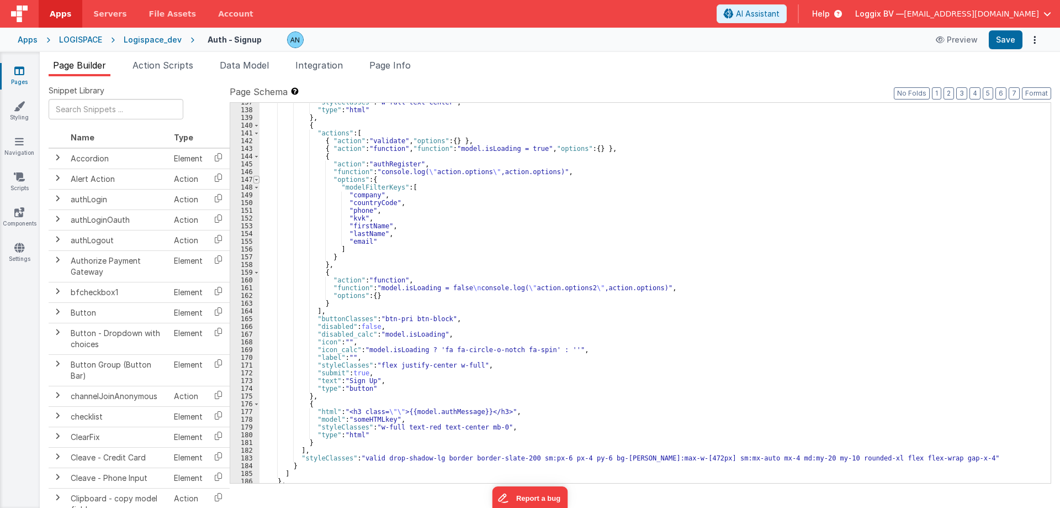
click at [257, 181] on span at bounding box center [256, 180] width 6 height 8
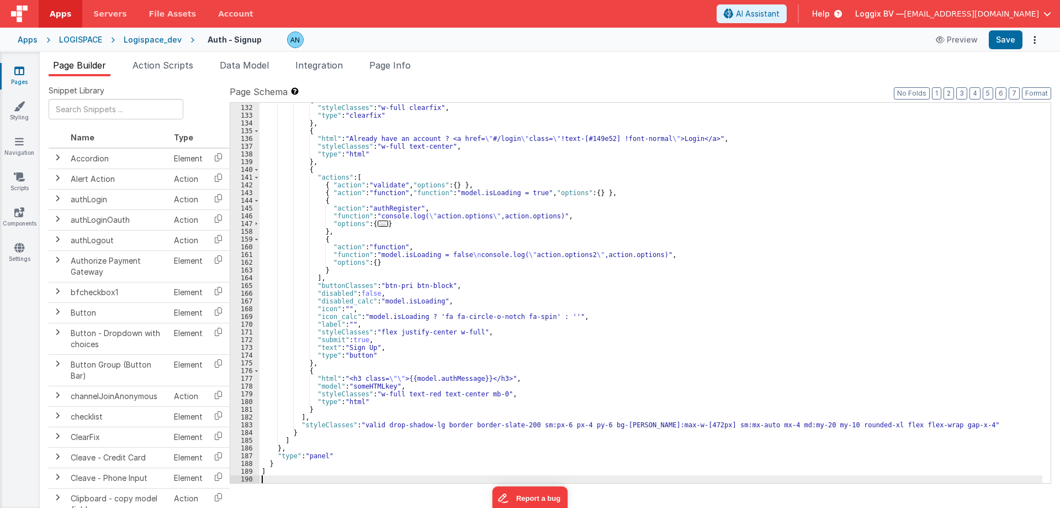
scroll to position [1012, 0]
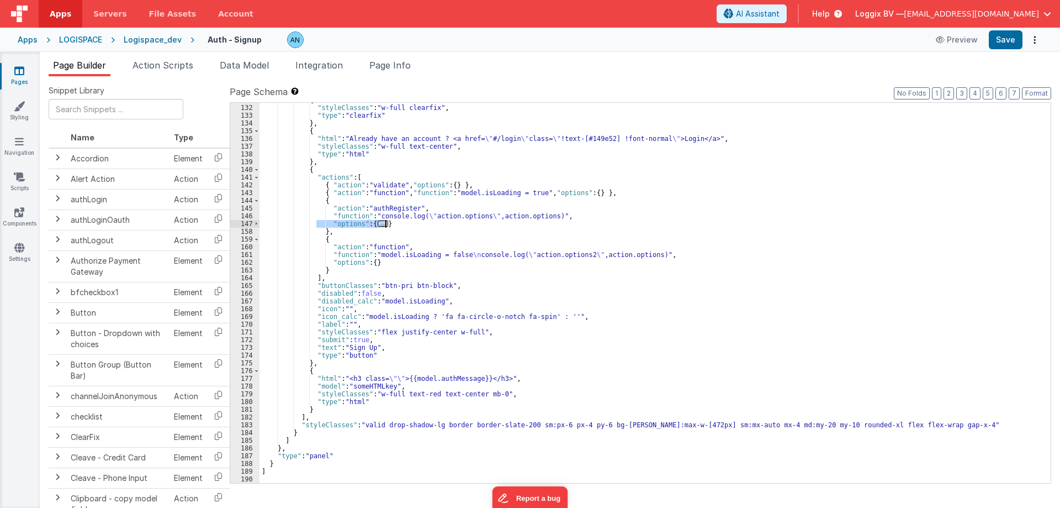
drag, startPoint x: 315, startPoint y: 221, endPoint x: 399, endPoint y: 224, distance: 84.5
click at [399, 224] on div "{ "styleClasses" : "w-full clearfix" , "type" : "clearfix" } , { "html" : "Alre…" at bounding box center [651, 293] width 783 height 395
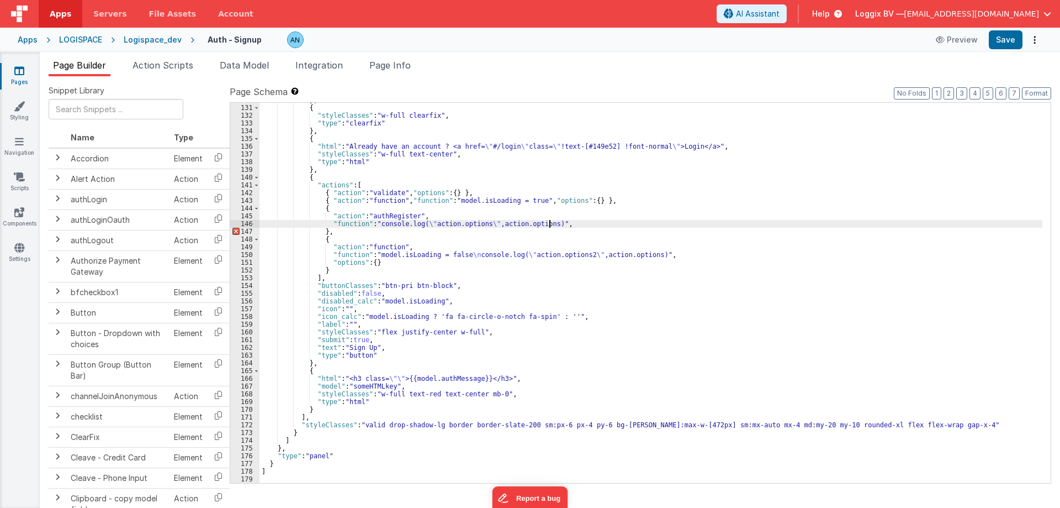
scroll to position [1004, 0]
click at [1021, 38] on button "Save" at bounding box center [1006, 39] width 34 height 19
click at [1038, 97] on button "Format" at bounding box center [1036, 93] width 29 height 12
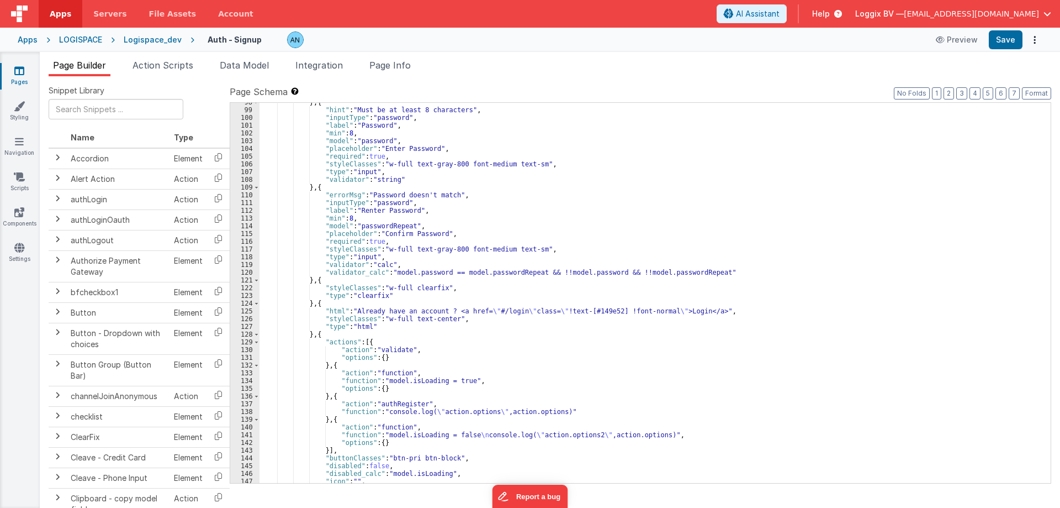
scroll to position [862, 0]
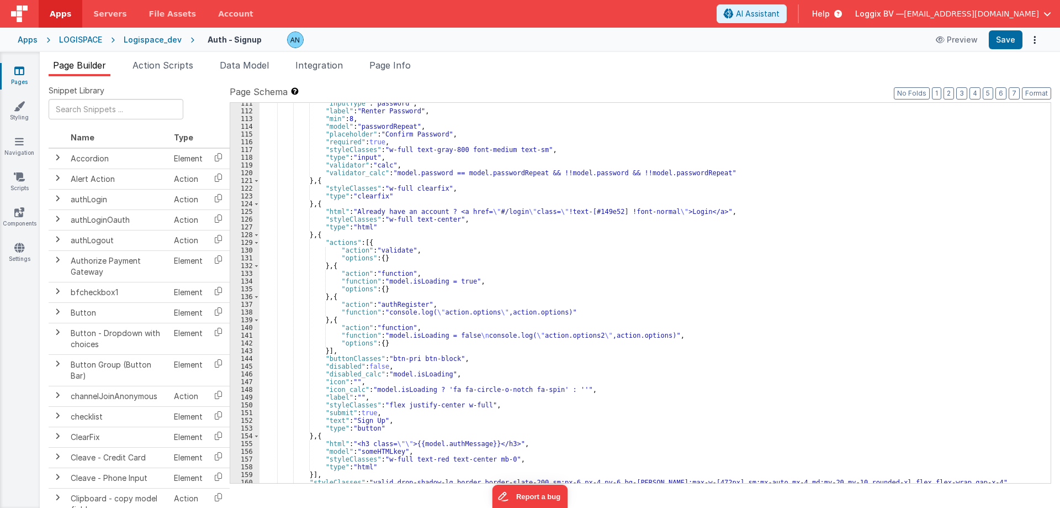
click at [241, 334] on div "141" at bounding box center [244, 335] width 29 height 8
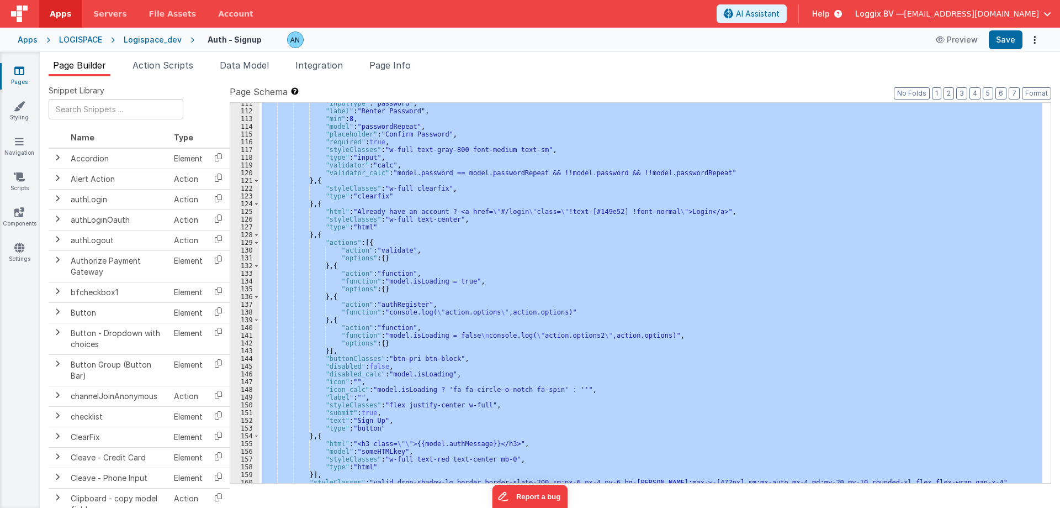
click at [241, 334] on div "141" at bounding box center [244, 335] width 29 height 8
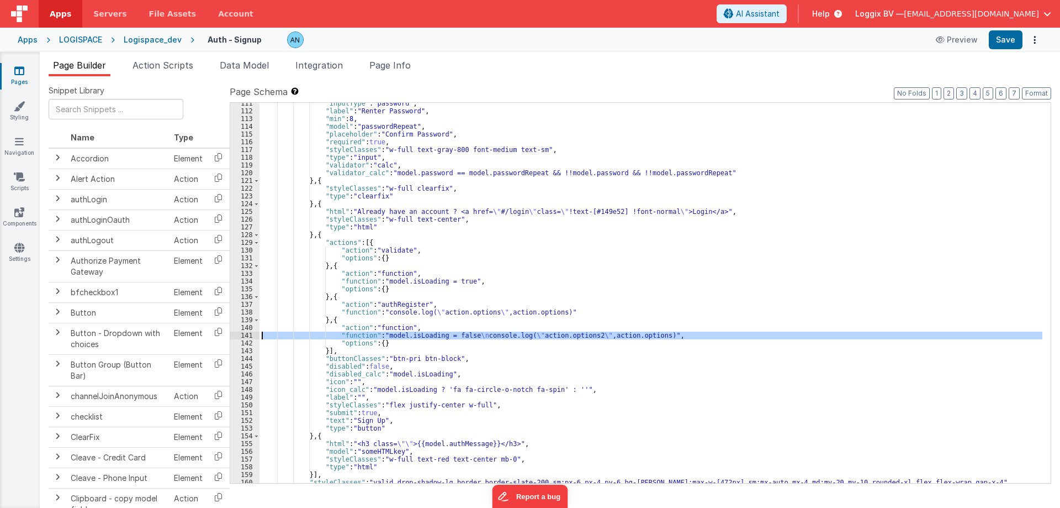
click at [241, 334] on div "141" at bounding box center [244, 335] width 29 height 8
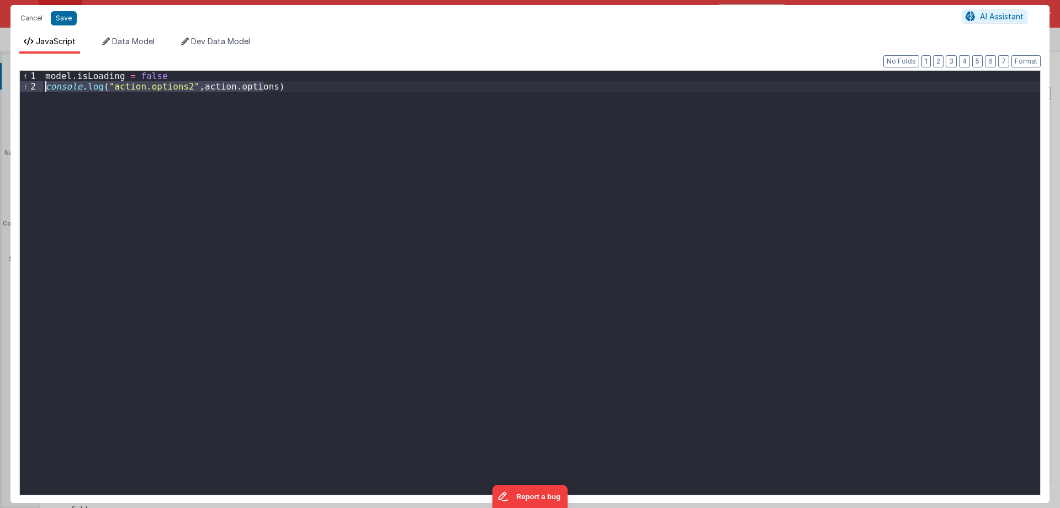
drag, startPoint x: 272, startPoint y: 84, endPoint x: 3, endPoint y: 89, distance: 269.0
click at [3, 89] on div "Cancel Save AI Assistant JavaScript Data Model Dev Data Model Format 7 6 5 4 3 …" at bounding box center [530, 254] width 1060 height 508
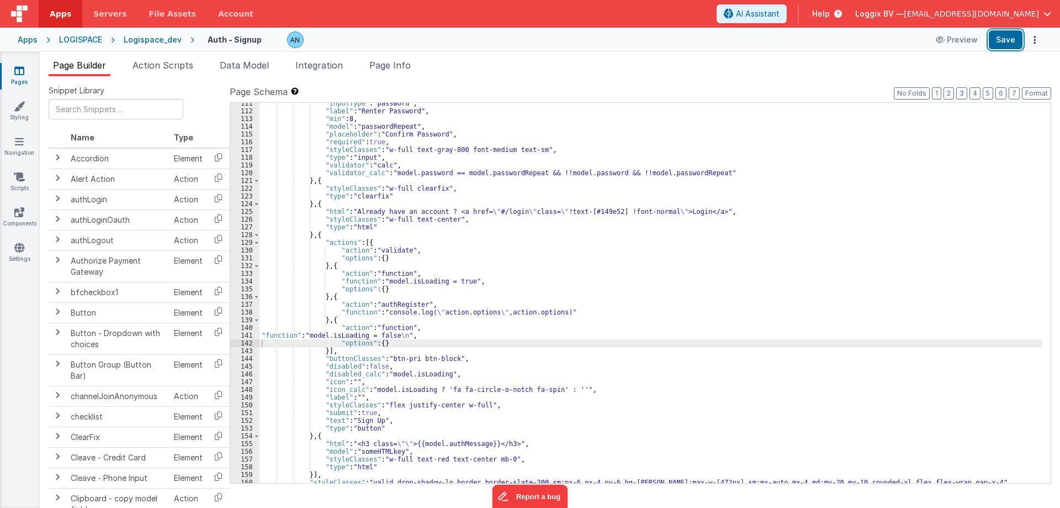
click at [1006, 43] on button "Save" at bounding box center [1006, 39] width 34 height 19
click at [67, 14] on span "Apps" at bounding box center [61, 13] width 22 height 11
